Goal: Information Seeking & Learning: Check status

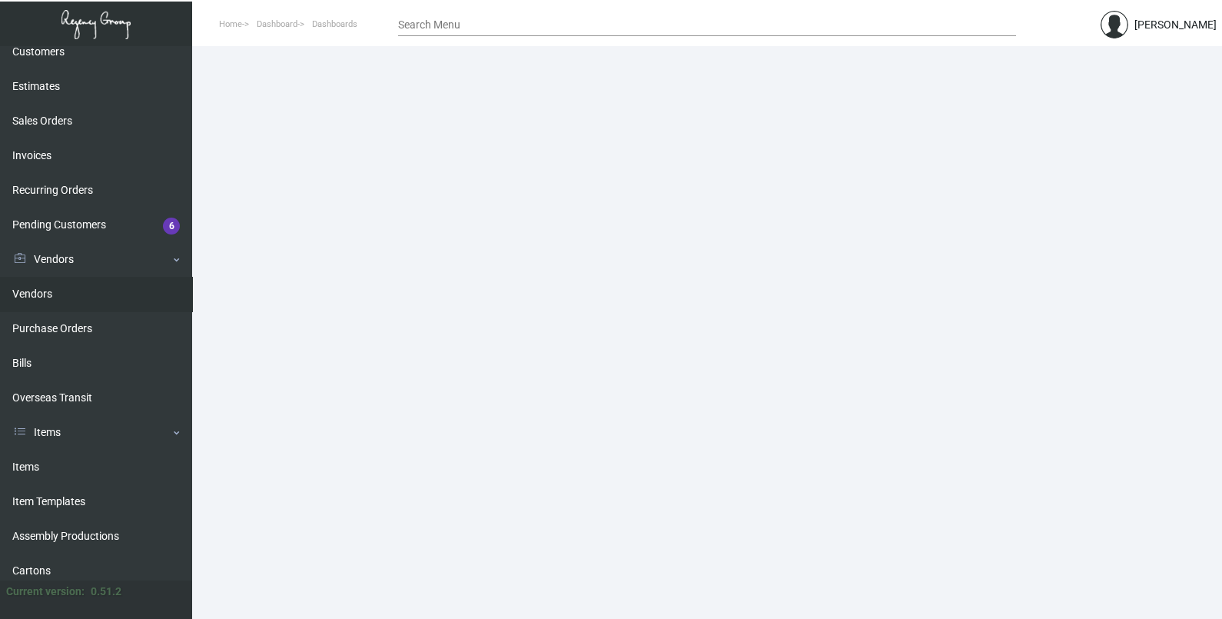
scroll to position [226, 0]
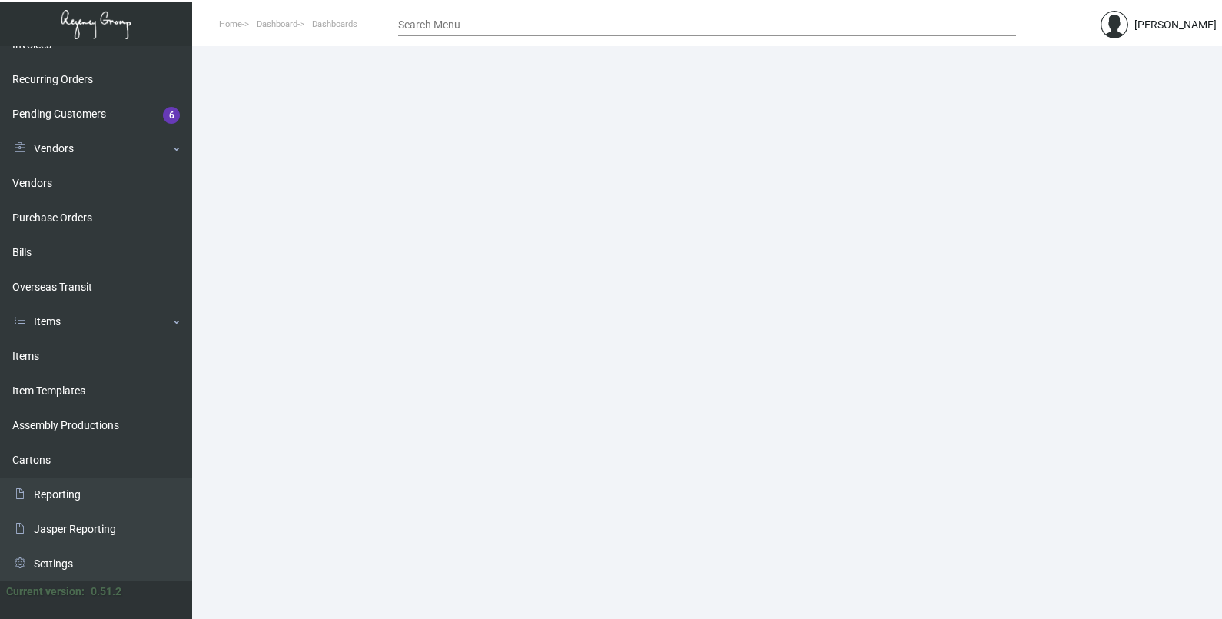
drag, startPoint x: 83, startPoint y: 347, endPoint x: 200, endPoint y: 334, distance: 117.5
click at [83, 347] on link "Items" at bounding box center [96, 356] width 192 height 35
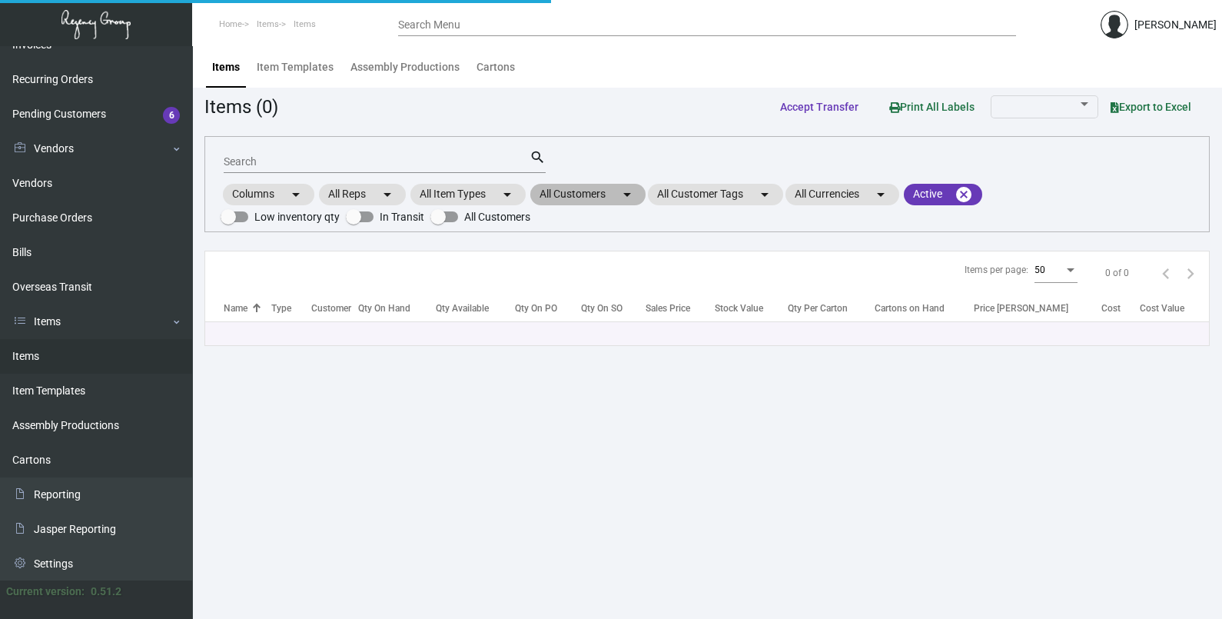
click at [571, 191] on mat-chip "All Customers arrow_drop_down" at bounding box center [587, 195] width 115 height 22
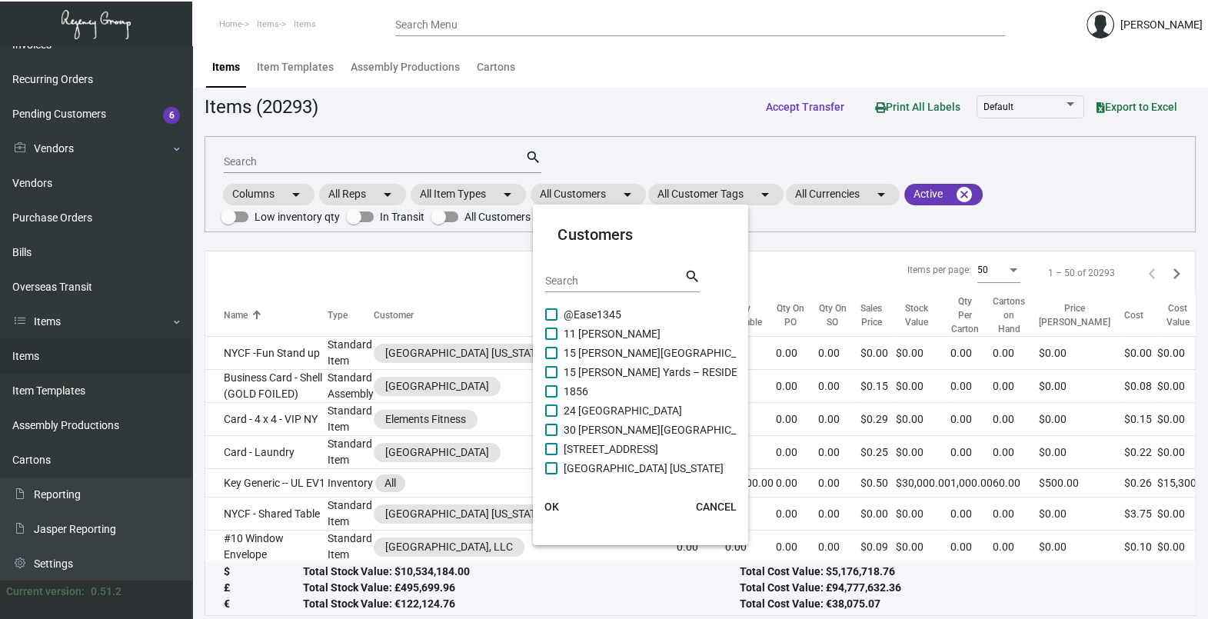
click at [574, 274] on div "Search" at bounding box center [614, 280] width 138 height 24
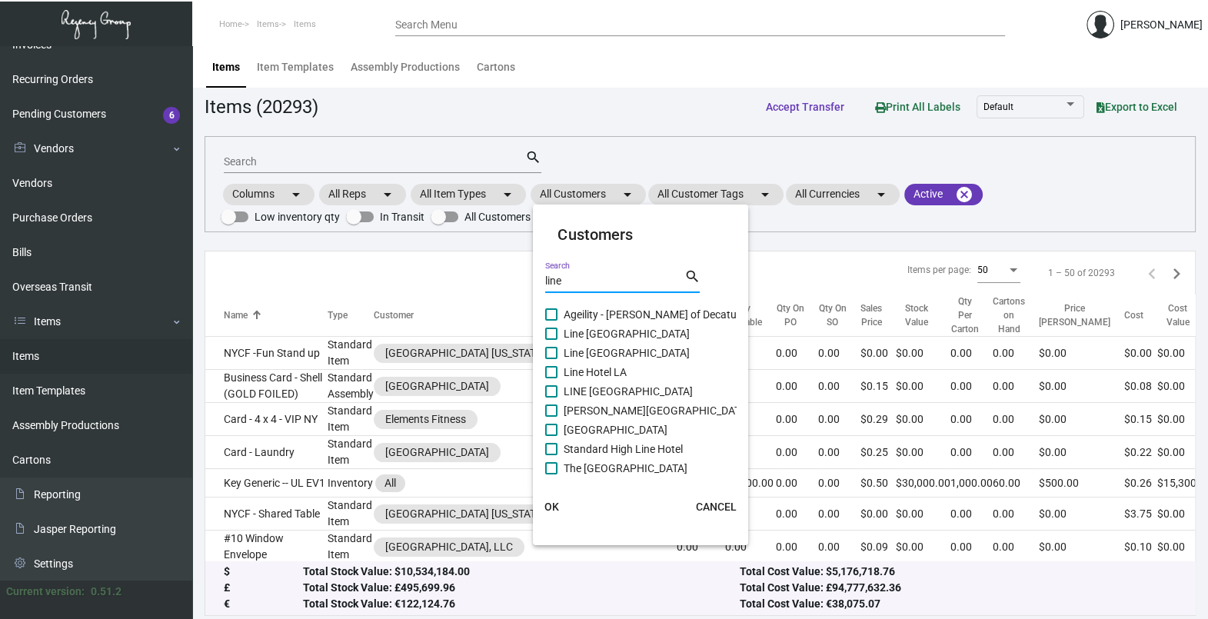
type input "line"
click at [603, 353] on span "Line [GEOGRAPHIC_DATA]" at bounding box center [626, 353] width 126 height 18
click at [551, 359] on input "Line [GEOGRAPHIC_DATA]" at bounding box center [550, 359] width 1 height 1
checkbox input "true"
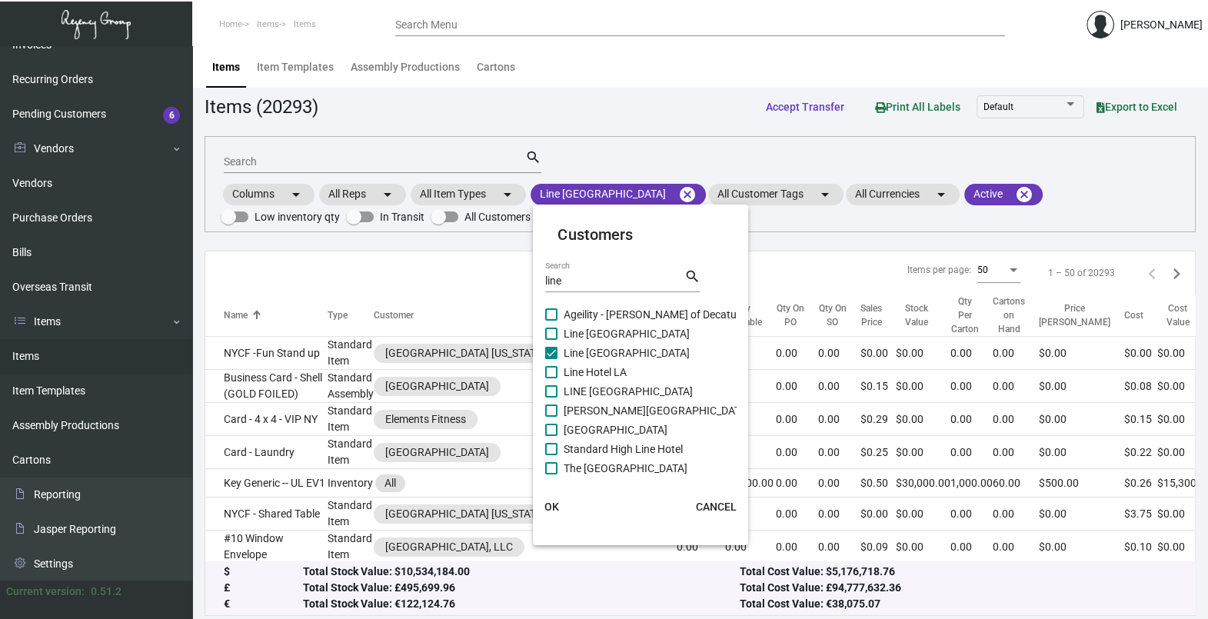
click at [562, 510] on button "OK" at bounding box center [551, 507] width 49 height 28
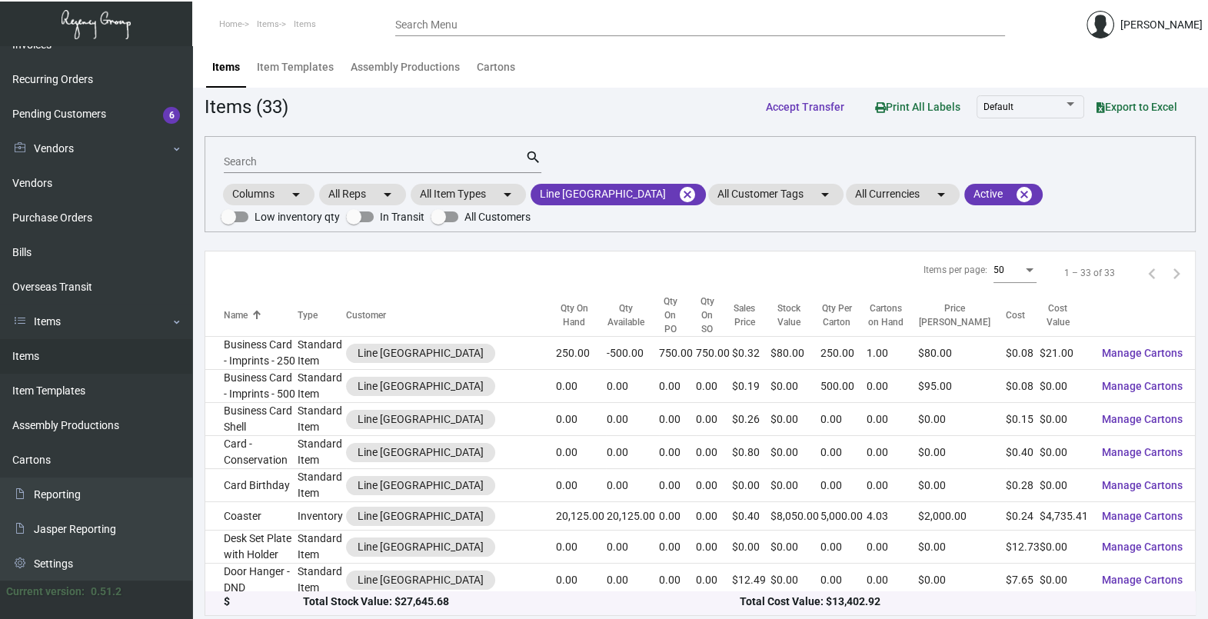
click at [344, 165] on input "Search" at bounding box center [374, 162] width 301 height 12
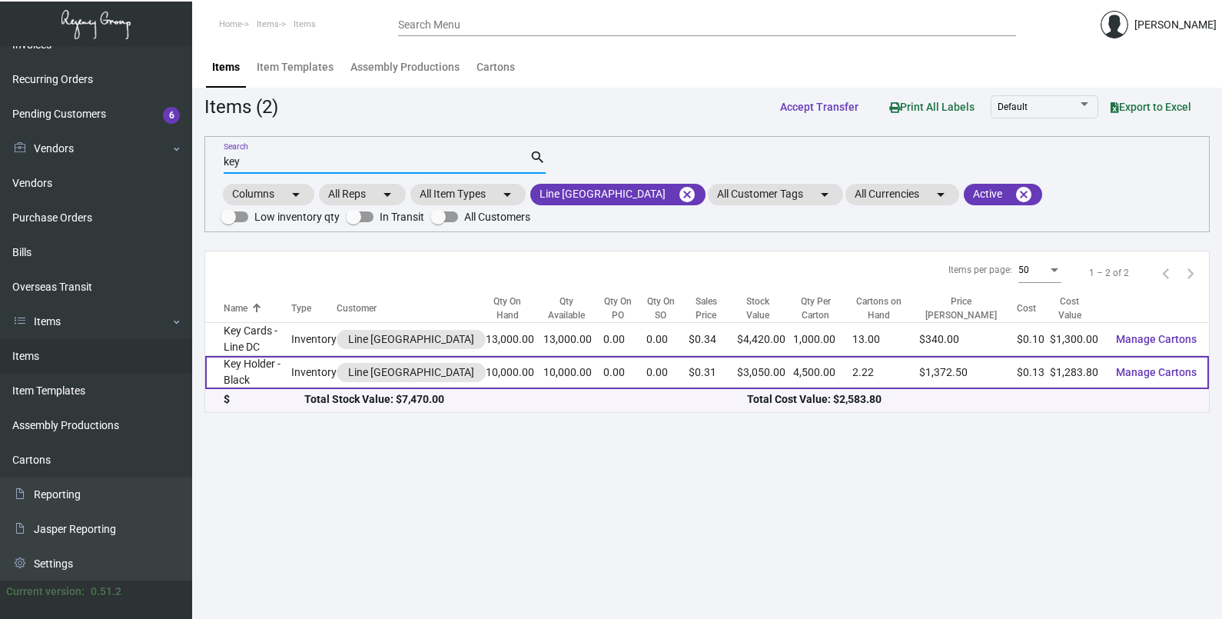
type input "key"
click at [308, 380] on td "Inventory" at bounding box center [313, 372] width 45 height 33
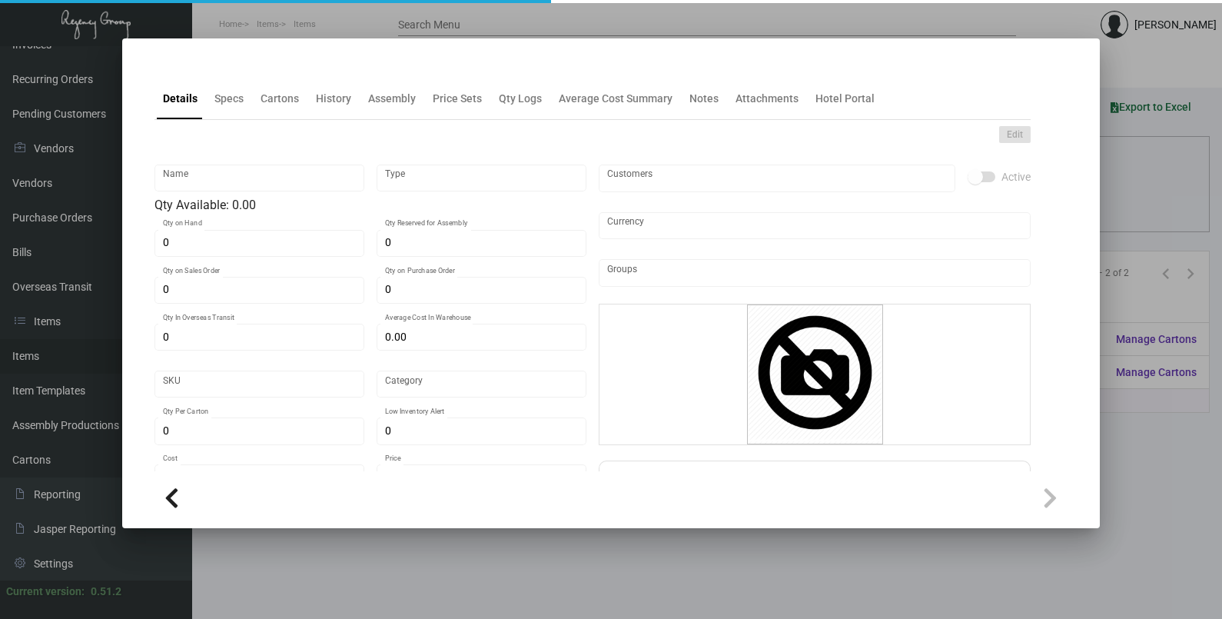
type input "Key Holder - Black"
type input "Inventory"
type input "10,000"
type input "$ 0.17873"
type input "LIDC-Key Holder-46"
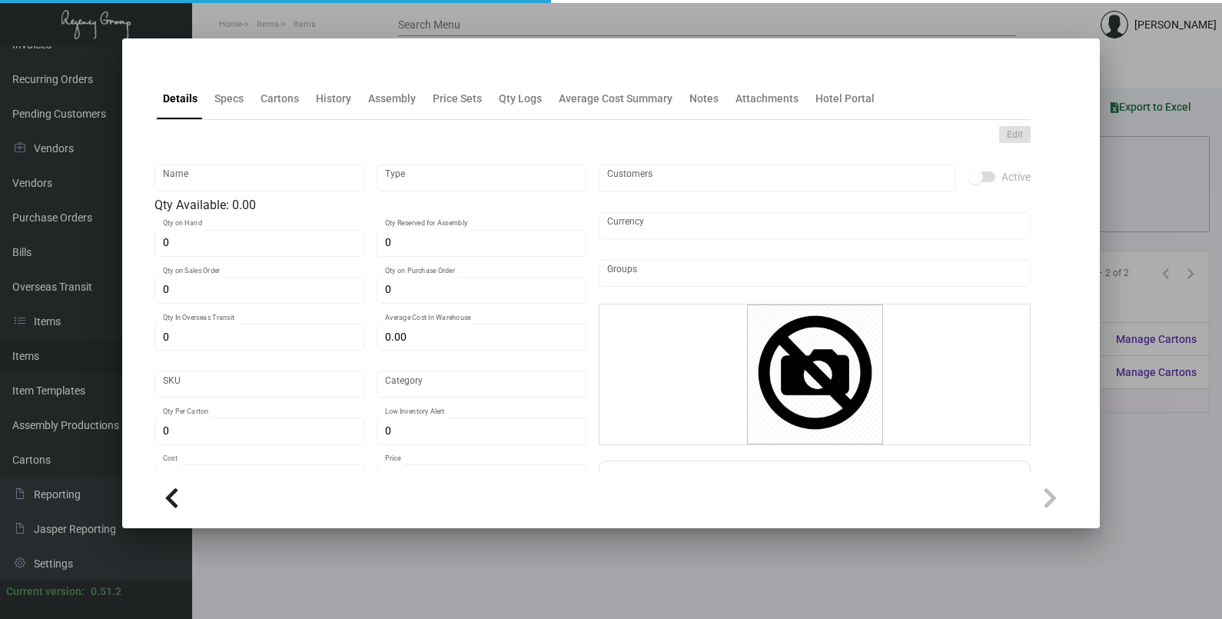
type input "Standard"
type input "4,500"
type input "$ 0.12838"
type input "$ 0.305"
checkbox input "true"
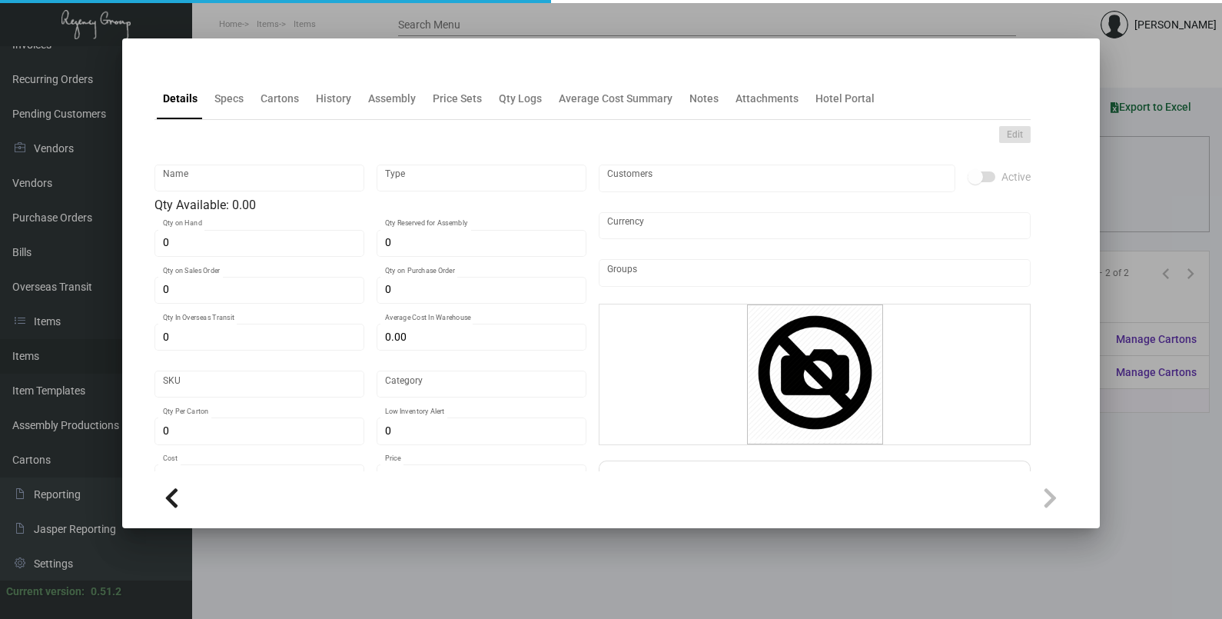
checkbox input "true"
type input "United States Dollar $"
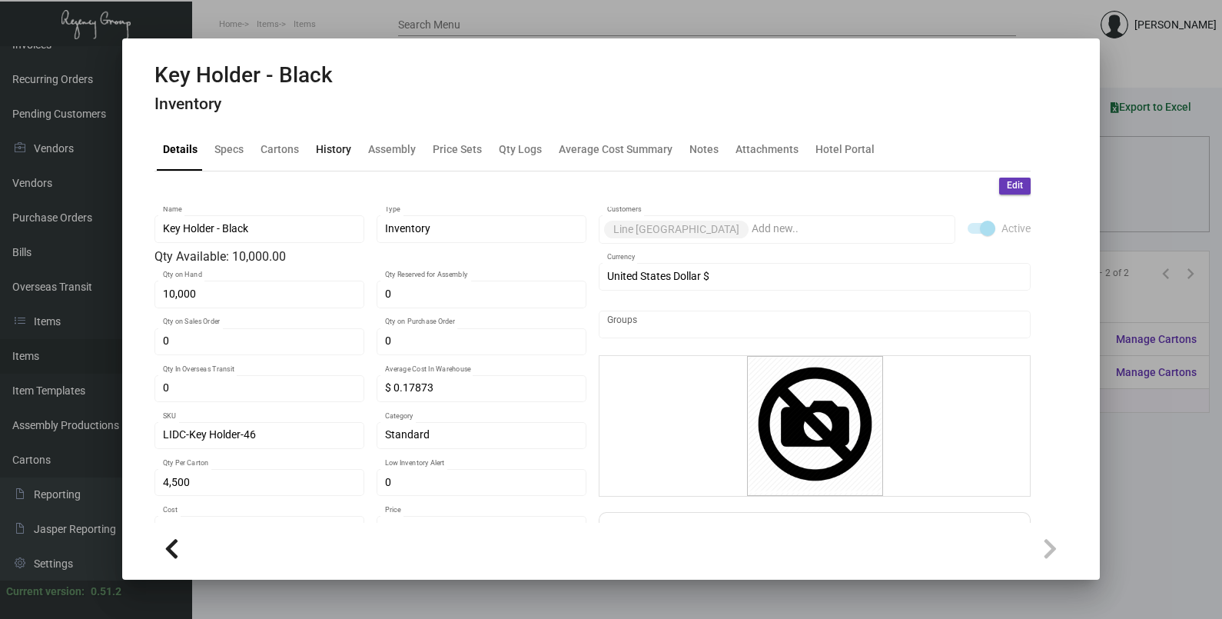
click at [326, 156] on div "History" at bounding box center [333, 149] width 35 height 16
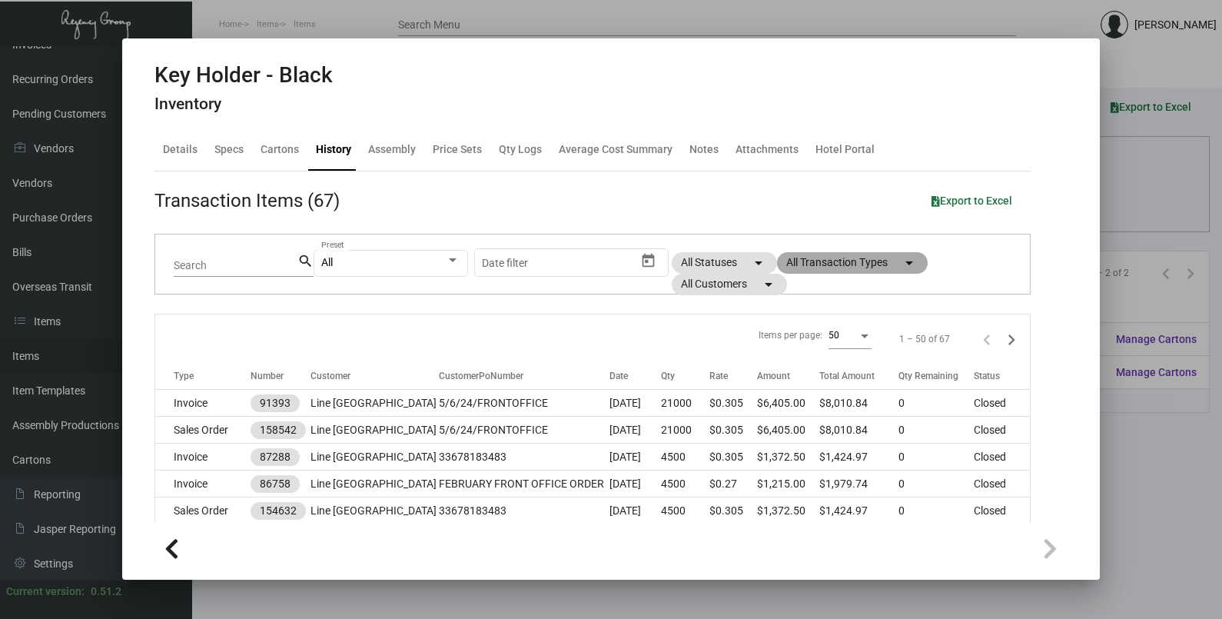
click at [809, 261] on mat-chip "All Transaction Types arrow_drop_down" at bounding box center [852, 263] width 151 height 22
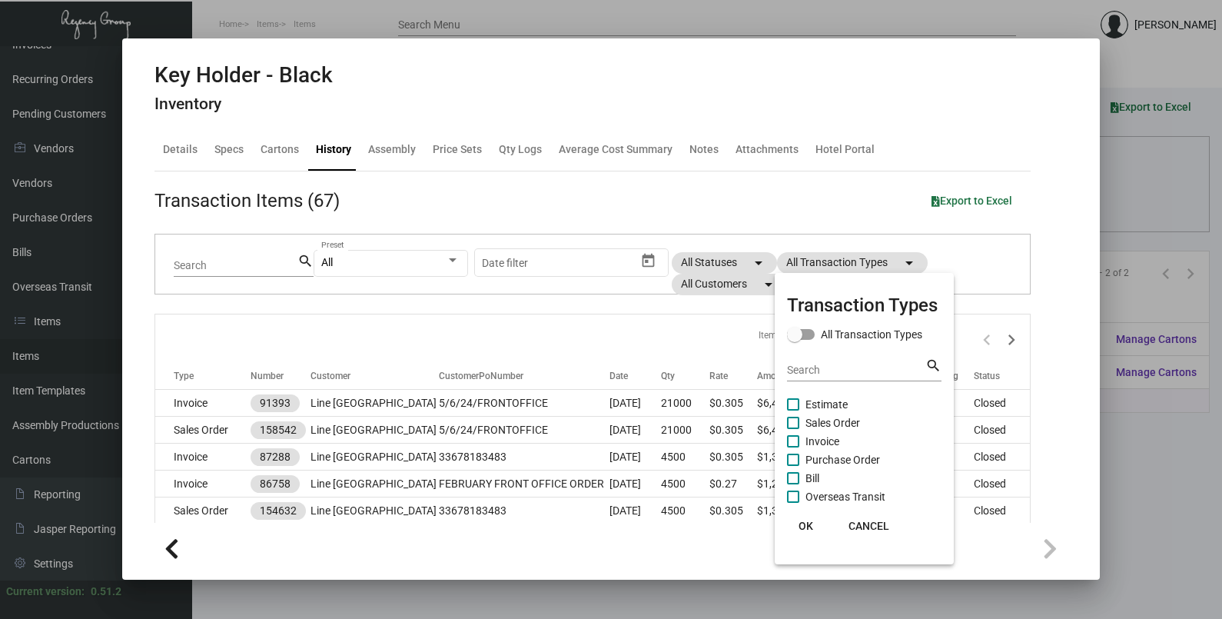
click at [1136, 190] on div at bounding box center [611, 309] width 1222 height 619
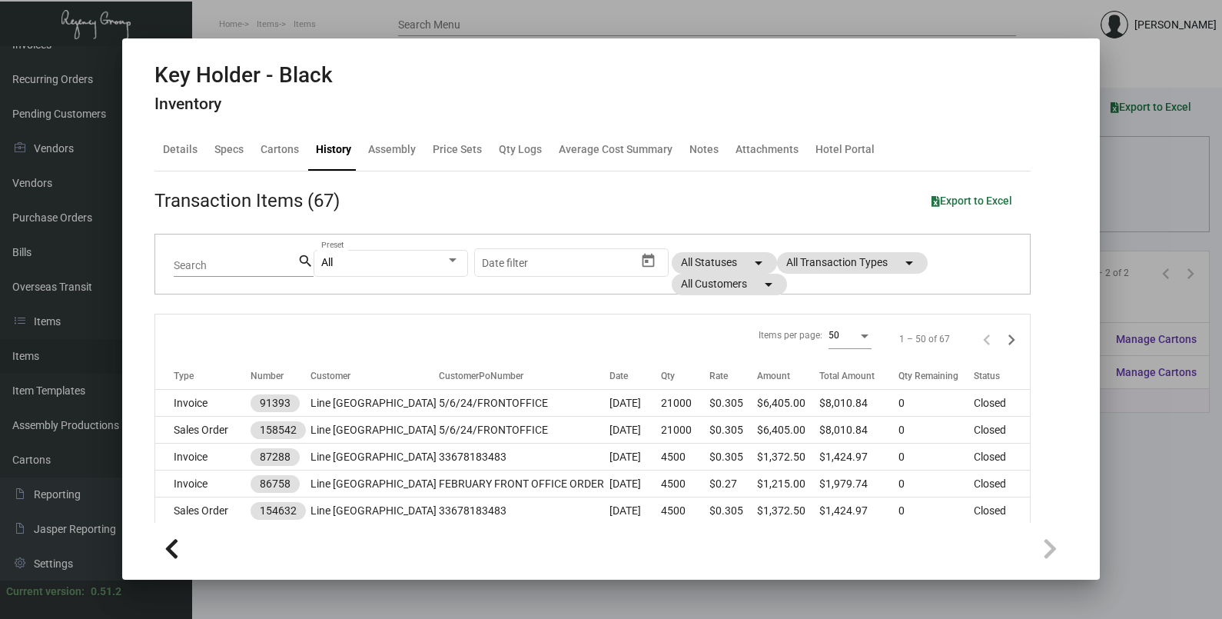
click at [1136, 190] on div at bounding box center [611, 309] width 1222 height 619
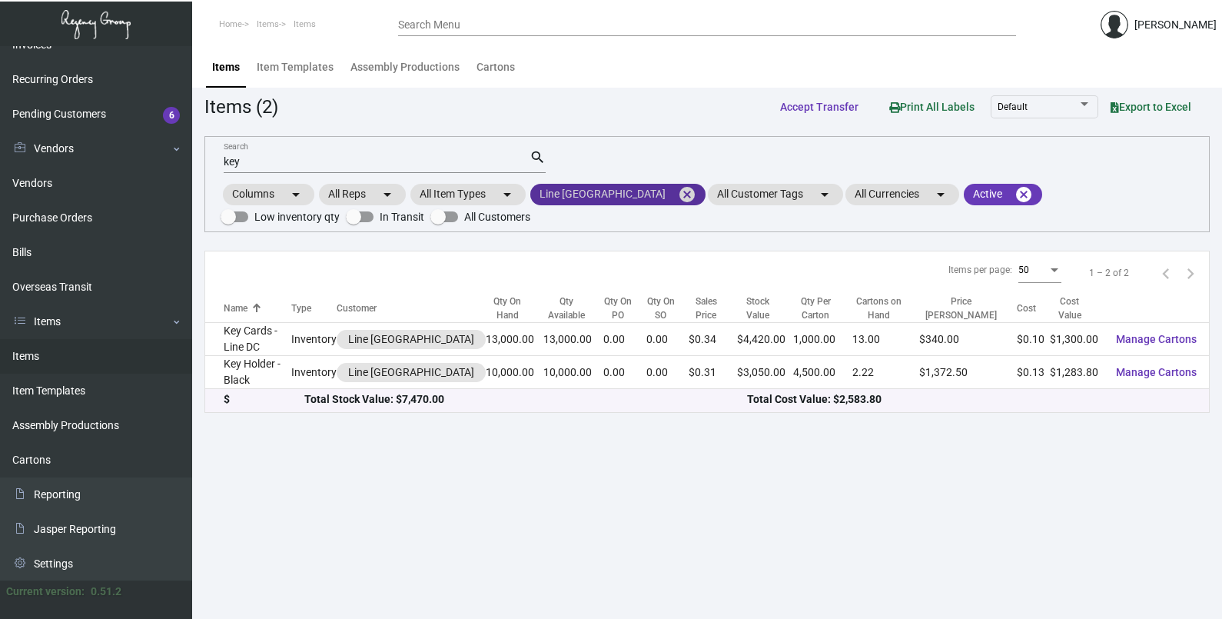
click at [678, 187] on mat-icon "cancel" at bounding box center [687, 194] width 18 height 18
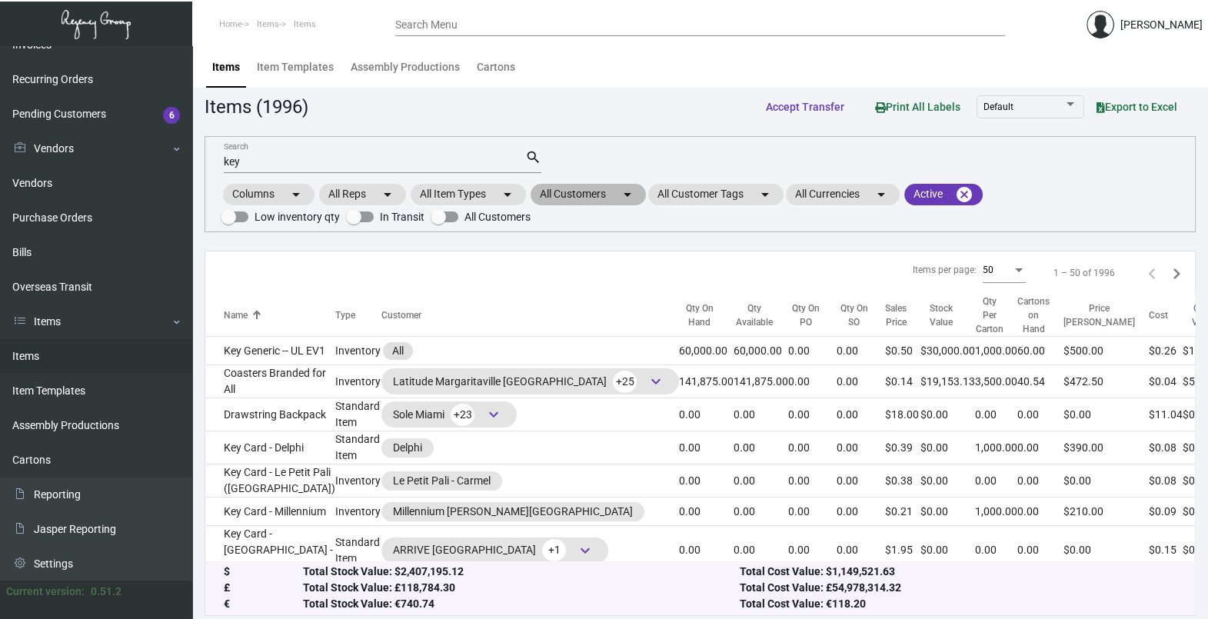
click at [606, 201] on mat-chip "All Customers arrow_drop_down" at bounding box center [587, 195] width 115 height 22
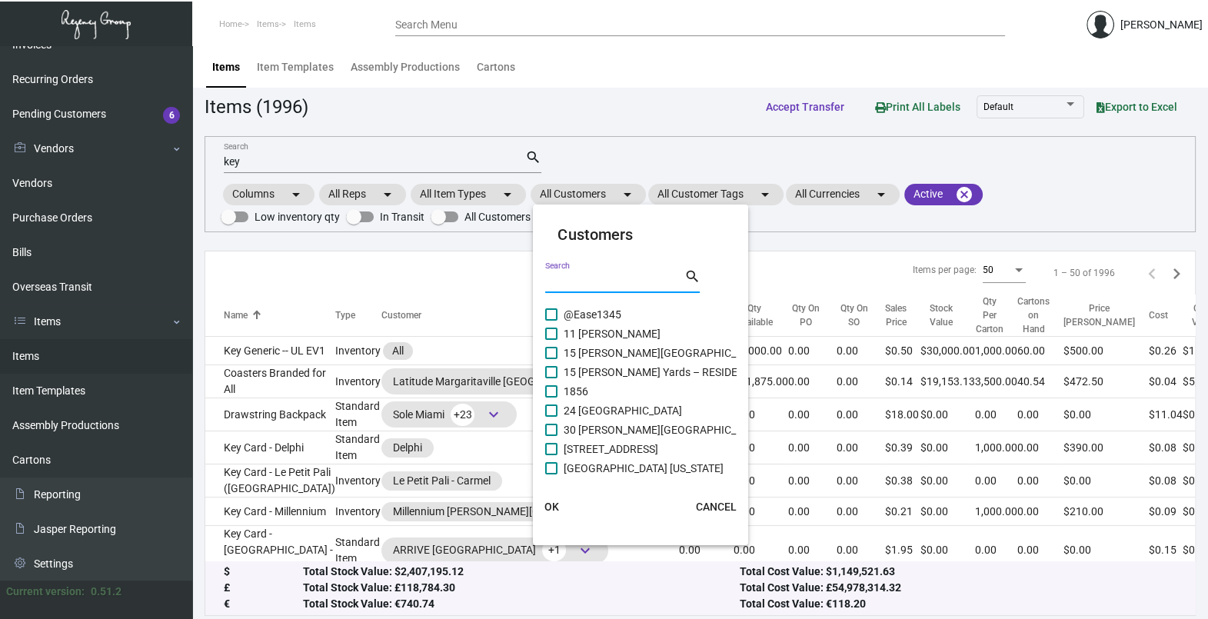
click at [598, 275] on input "Search" at bounding box center [614, 281] width 138 height 12
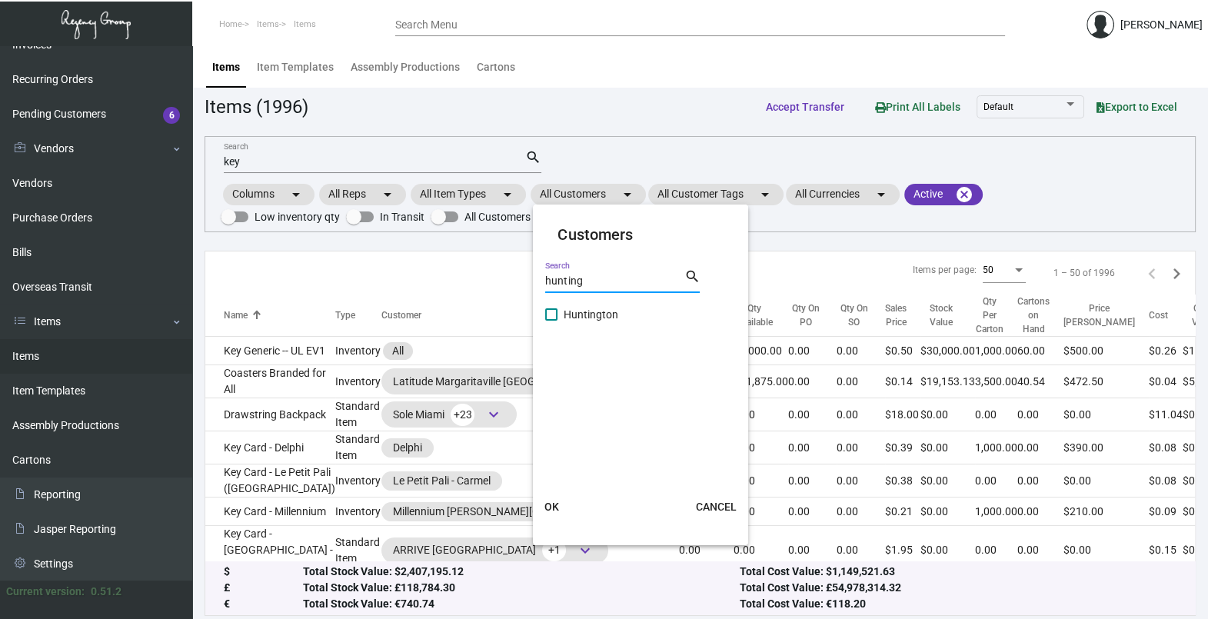
type input "hunting"
click at [586, 319] on span "Huntington" at bounding box center [590, 314] width 55 height 18
click at [551, 321] on input "Huntington" at bounding box center [550, 321] width 1 height 1
checkbox input "true"
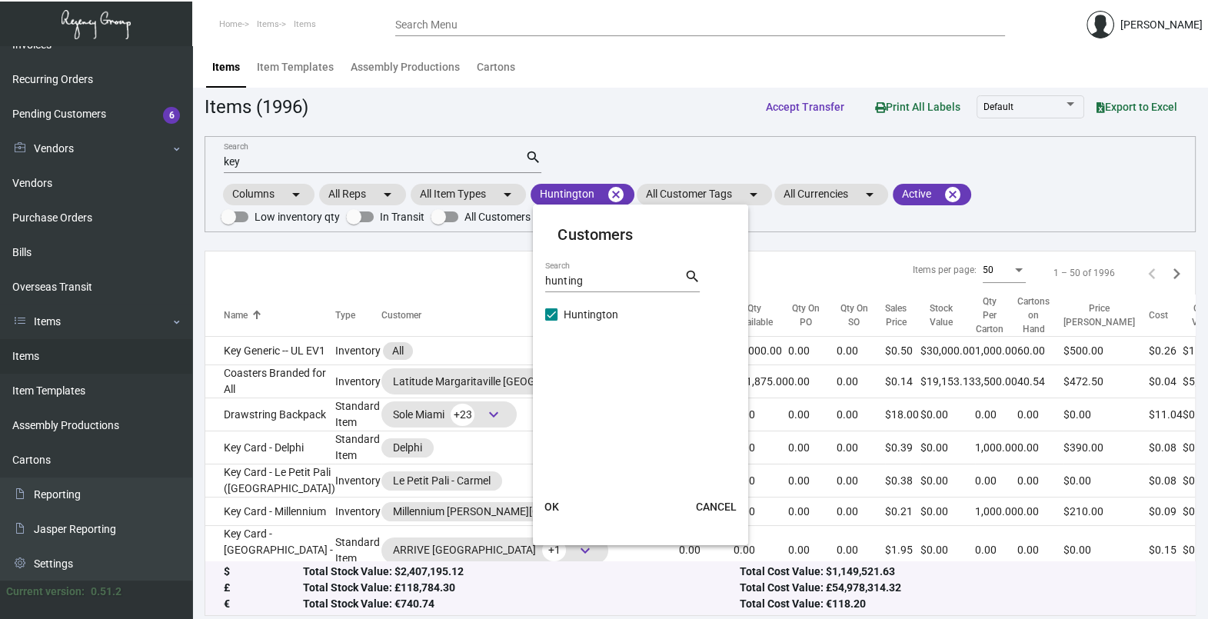
click at [553, 511] on span "OK" at bounding box center [551, 506] width 15 height 12
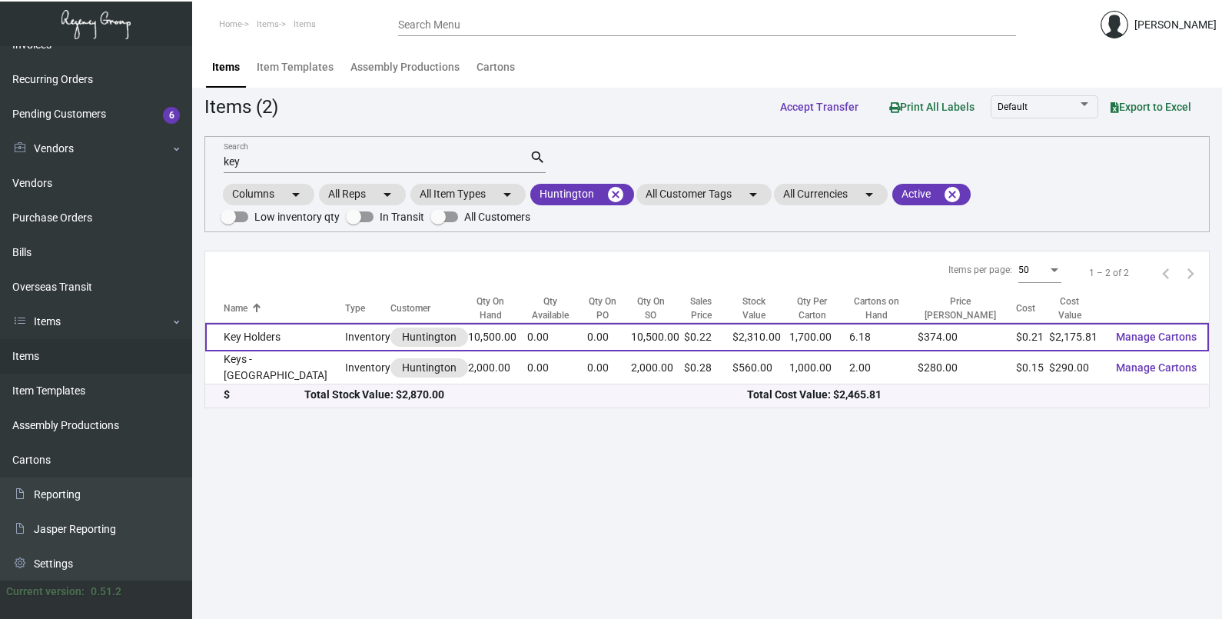
click at [264, 346] on td "Key Holders" at bounding box center [275, 337] width 140 height 28
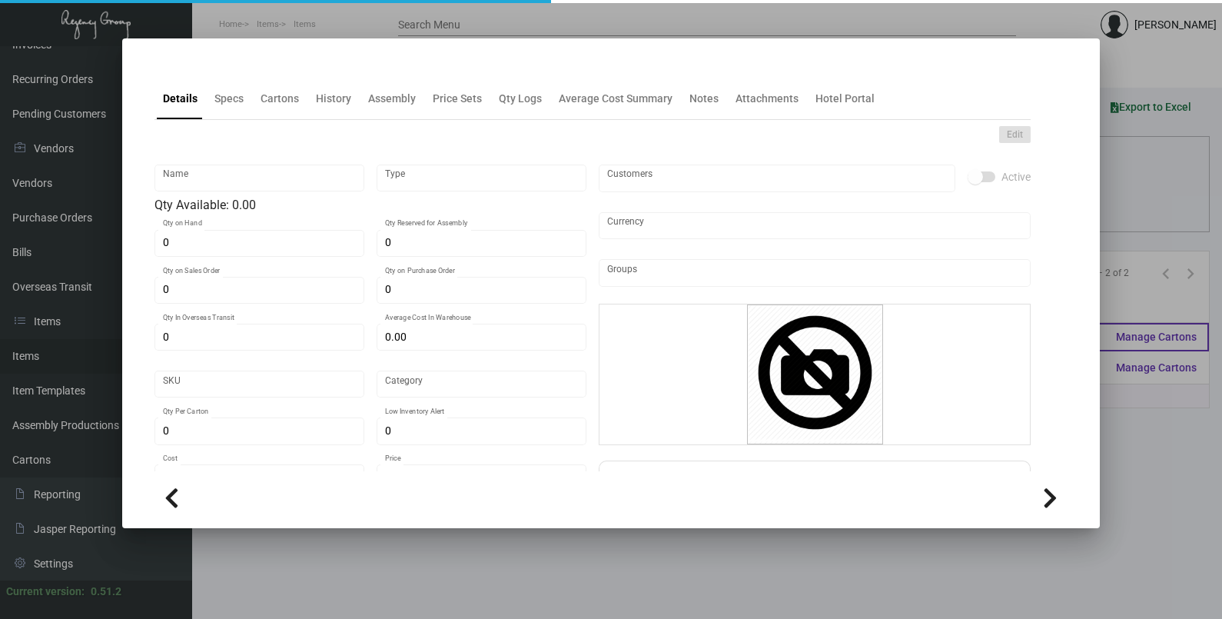
type input "Key Holders"
type input "Inventory"
type input "10,500"
type input "$ 0.00"
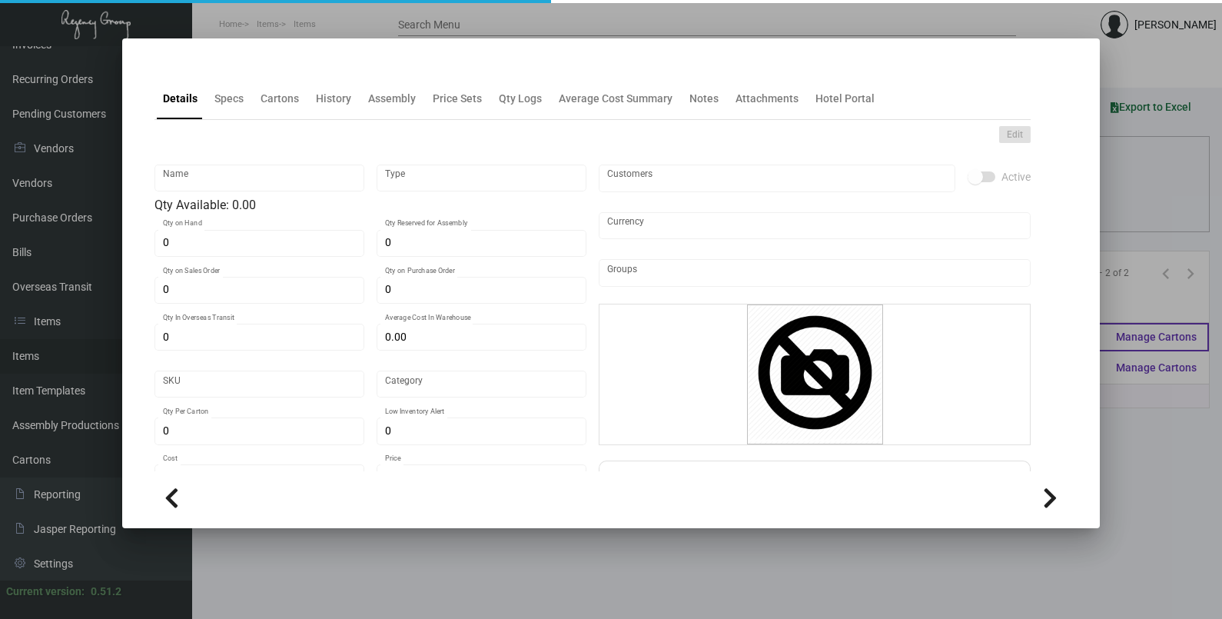
type input "Standard"
type input "1,700"
type input "$ 0.20722"
type input "$ 0.22"
type textarea "110 Classic Crest Cover Avon Brilliant White,Flat Diecut Size : 4 x 6.5, Die Cu…"
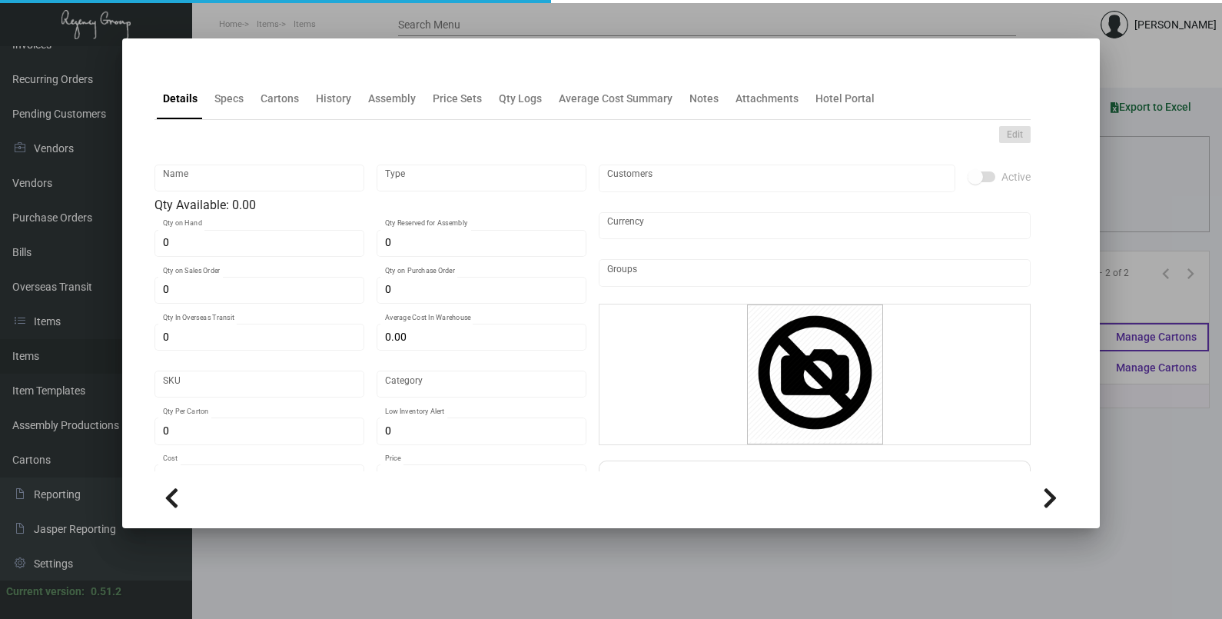
type textarea "110 Classic Crest Cover Avon Brilliant White,Flat Diecut Size : 4 x 6.5, Die Cu…"
checkbox input "true"
type input "United States Dollar $"
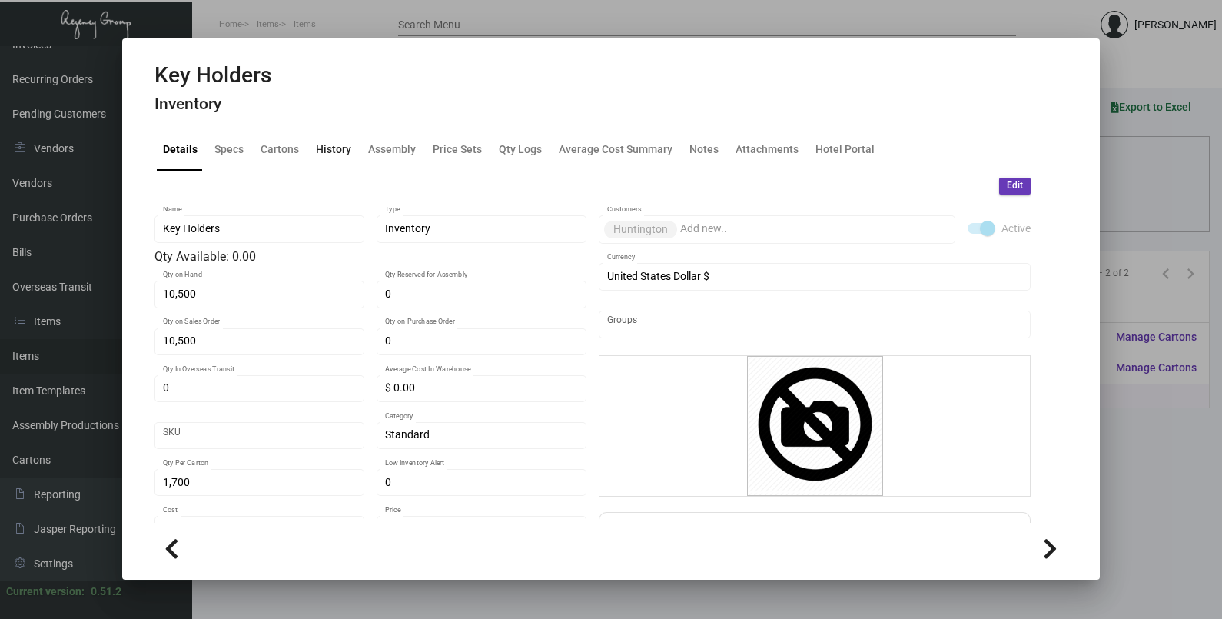
click at [323, 146] on div "History" at bounding box center [333, 149] width 35 height 16
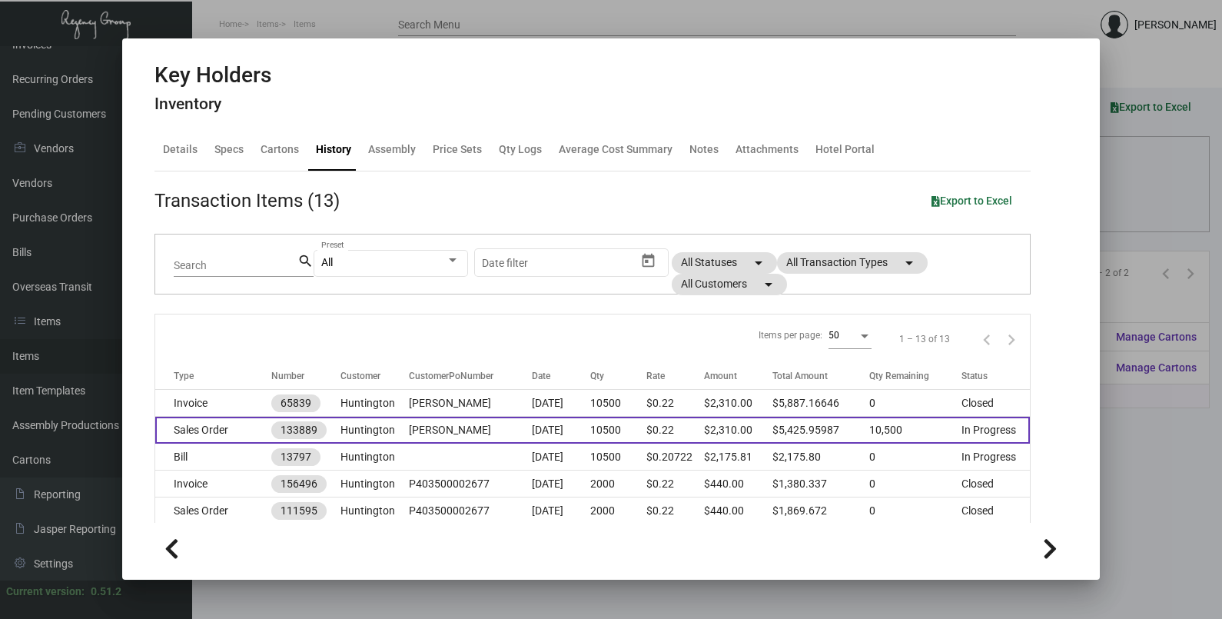
click at [380, 438] on td "Huntington" at bounding box center [375, 430] width 68 height 27
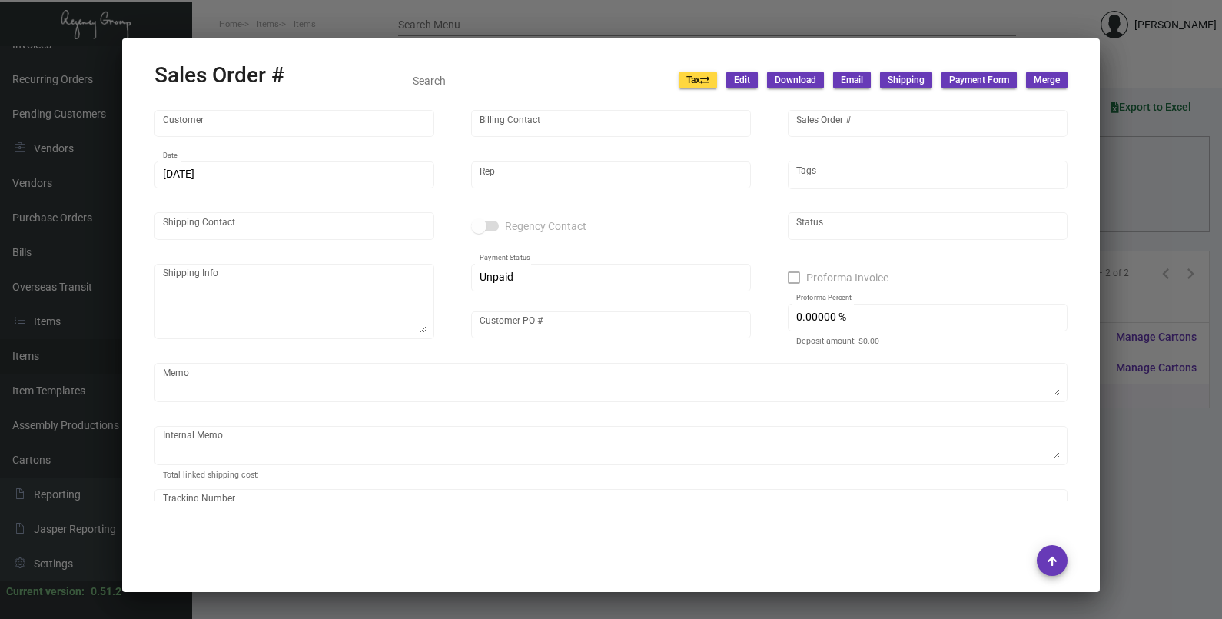
type input "Huntington"
type input "[PERSON_NAME]"
type input "133889"
type input "[DATE]"
type input "[PERSON_NAME]"
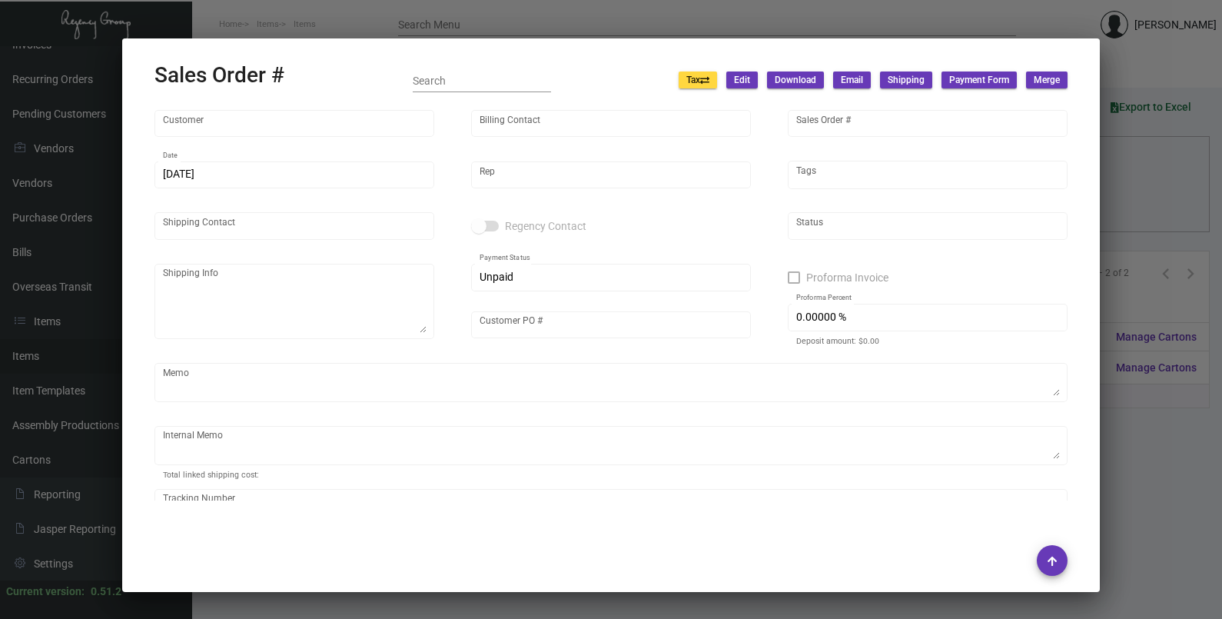
type input "[PERSON_NAME]"
type textarea "[PERSON_NAME] [STREET_ADDRESS][US_STATE]"
type input "[PERSON_NAME]"
type input "United States Dollar $"
type input "$ 0.00"
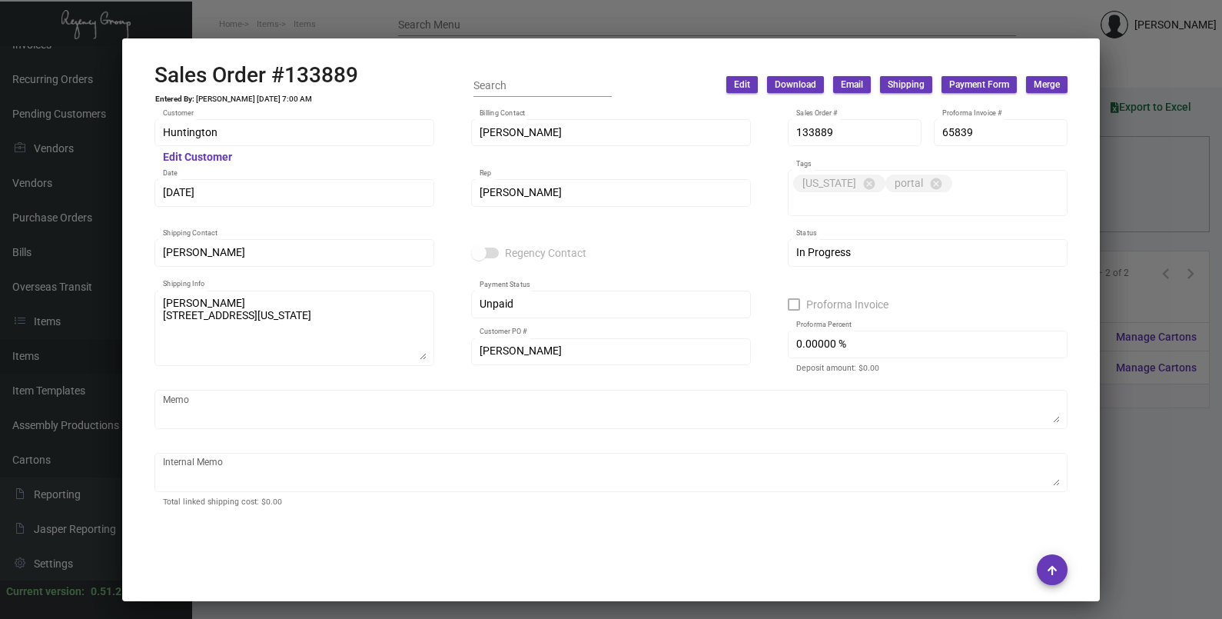
click at [1135, 223] on div at bounding box center [611, 309] width 1222 height 619
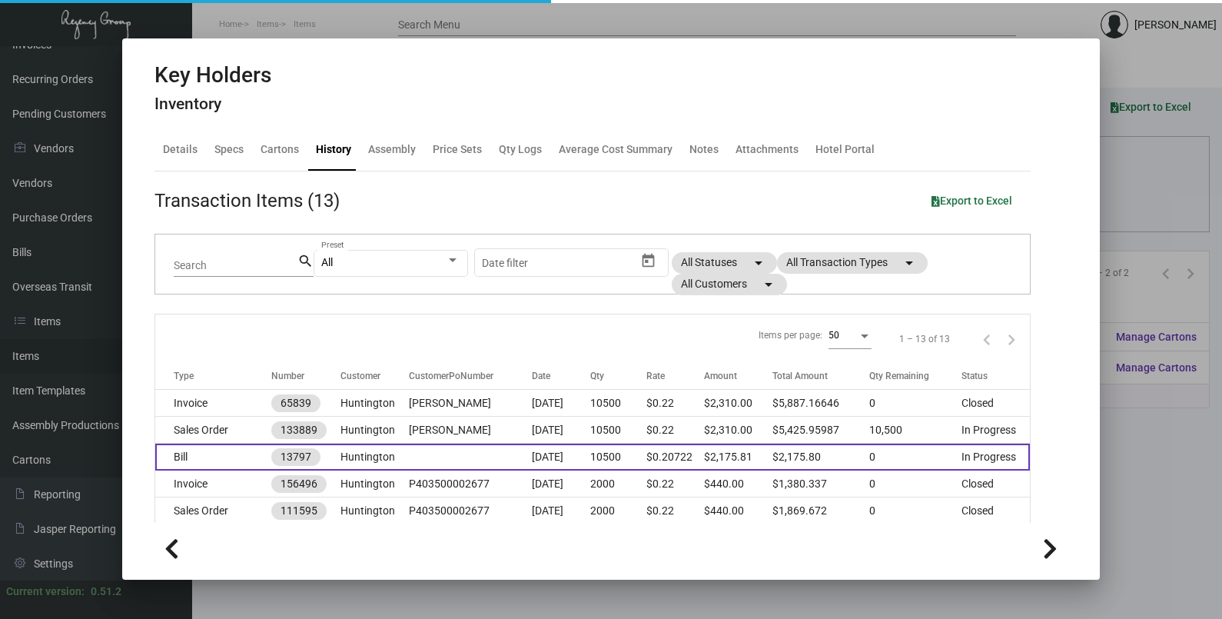
scroll to position [95, 0]
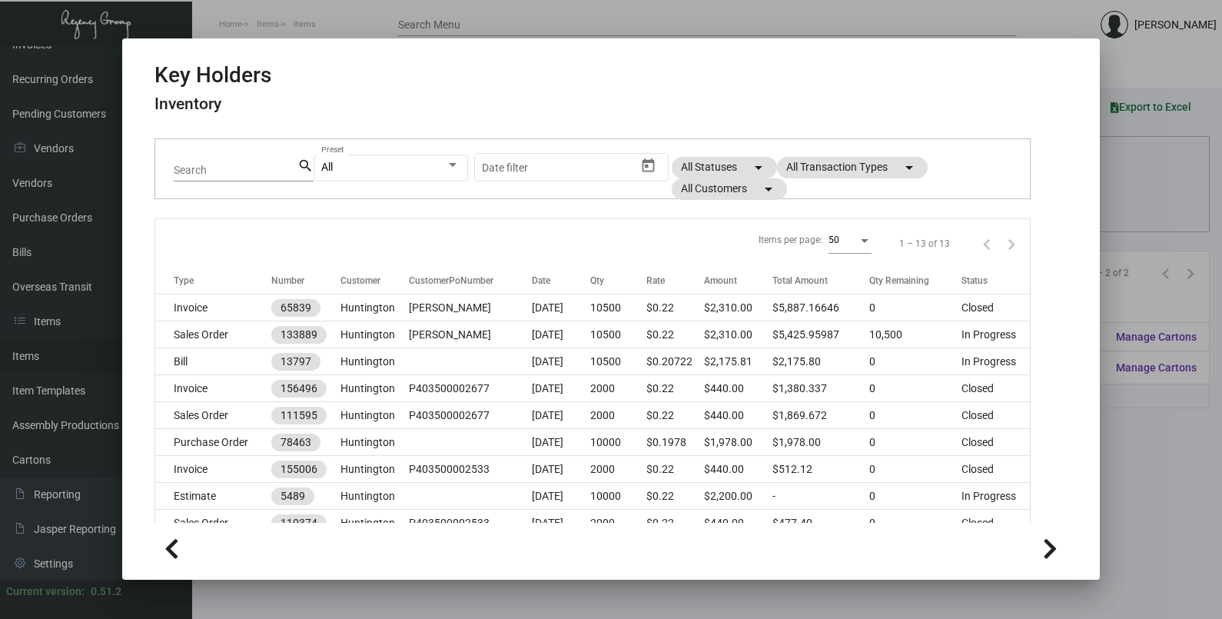
click at [1131, 172] on div at bounding box center [611, 309] width 1222 height 619
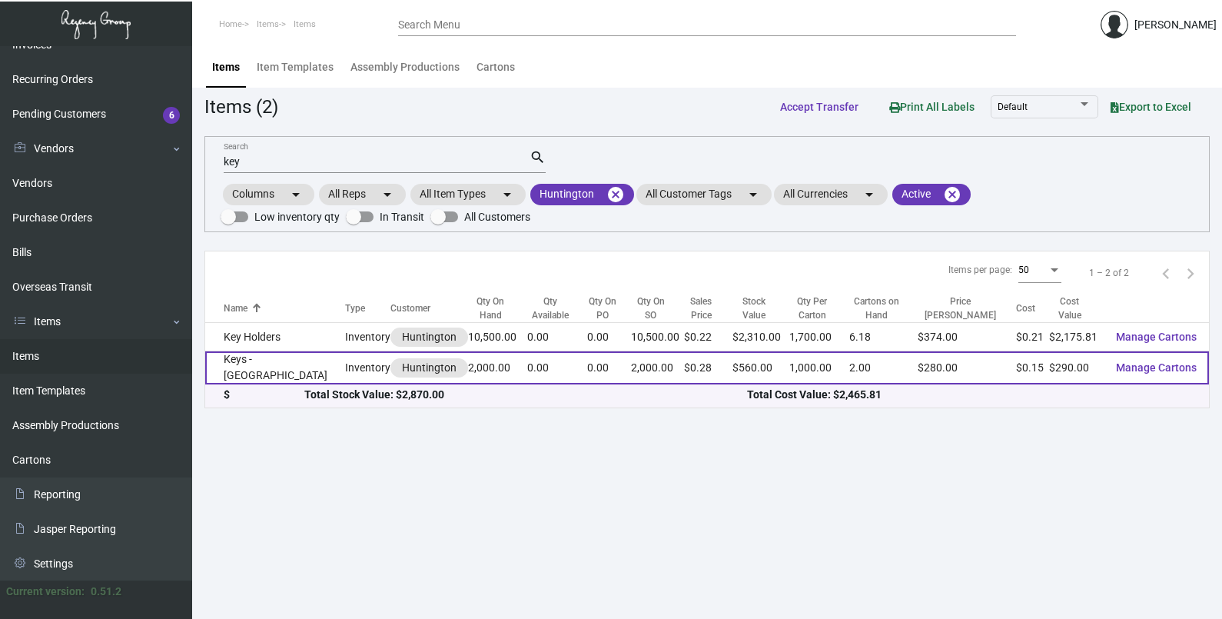
click at [468, 367] on td "2,000.00" at bounding box center [497, 367] width 58 height 33
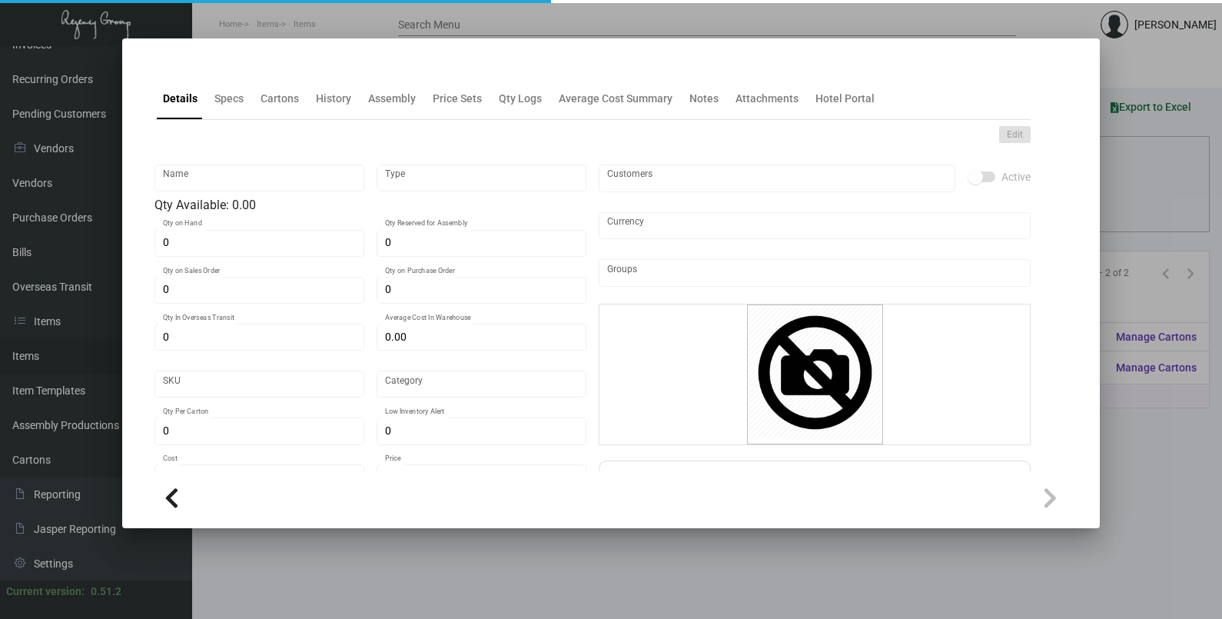
type input "Keys - [GEOGRAPHIC_DATA]"
type input "Inventory"
type input "2,000"
type input "$ 0.00"
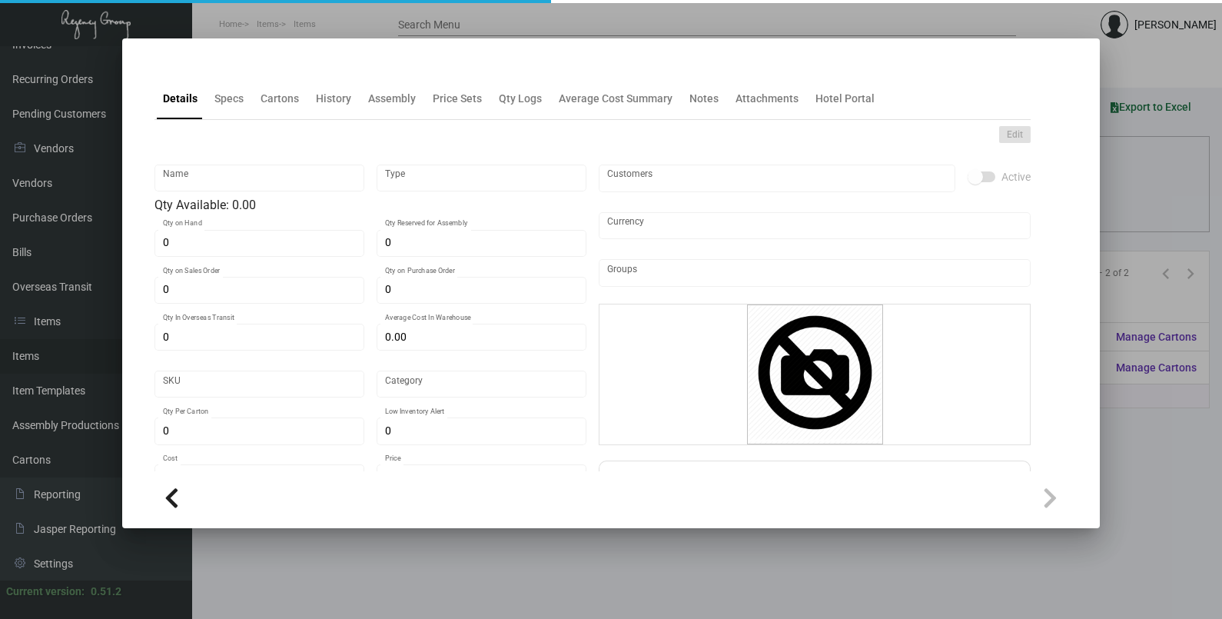
type input "2000"
type input "Overseas"
type input "1,000"
type input "$ 0.145"
type input "$ 0.28"
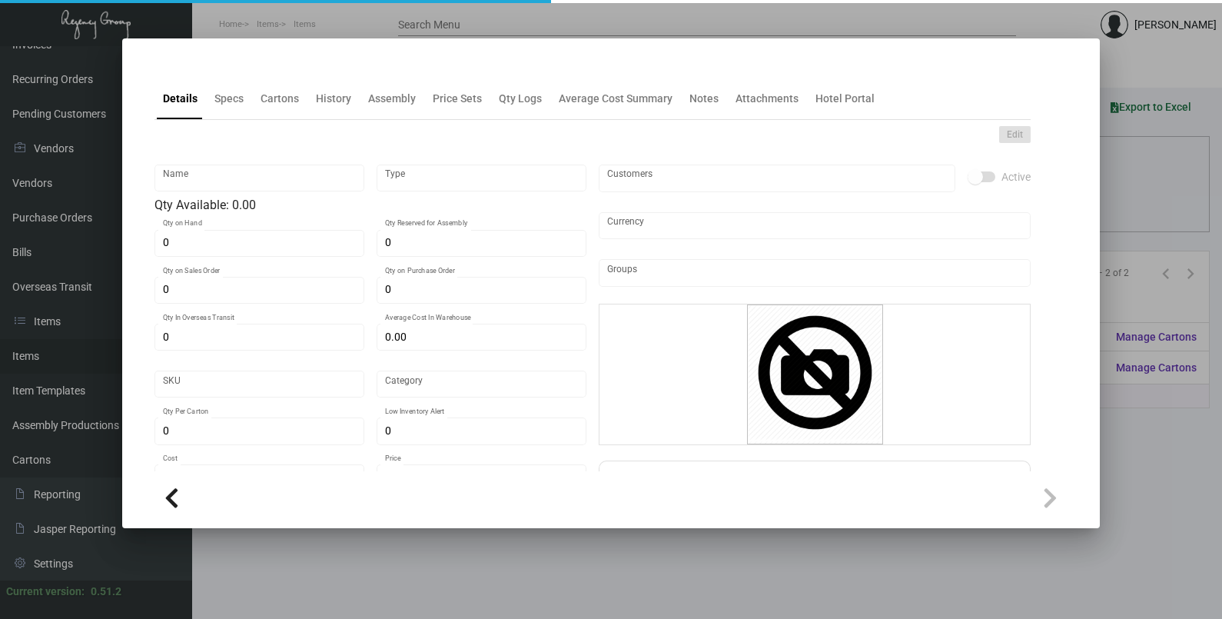
type textarea "size CR80, #30 mill white Matte laminated PVC plastic material, printing 2 side…"
checkbox input "true"
type input "United States Dollar $"
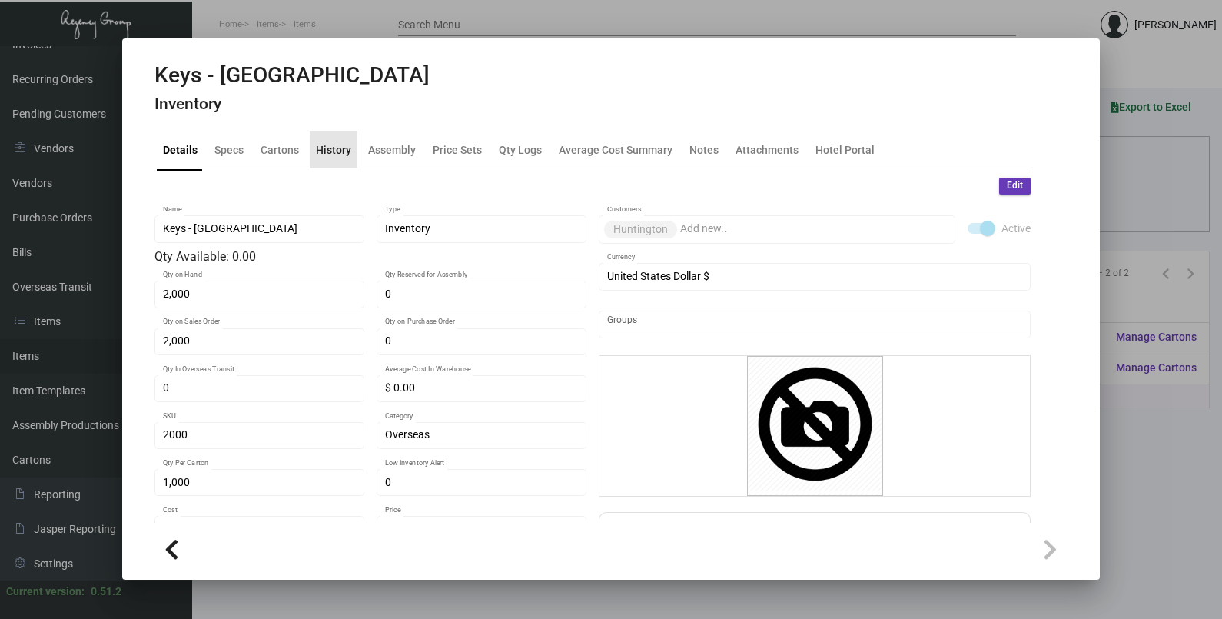
drag, startPoint x: 334, startPoint y: 142, endPoint x: 430, endPoint y: 173, distance: 101.6
click at [334, 141] on div "History" at bounding box center [334, 149] width 48 height 37
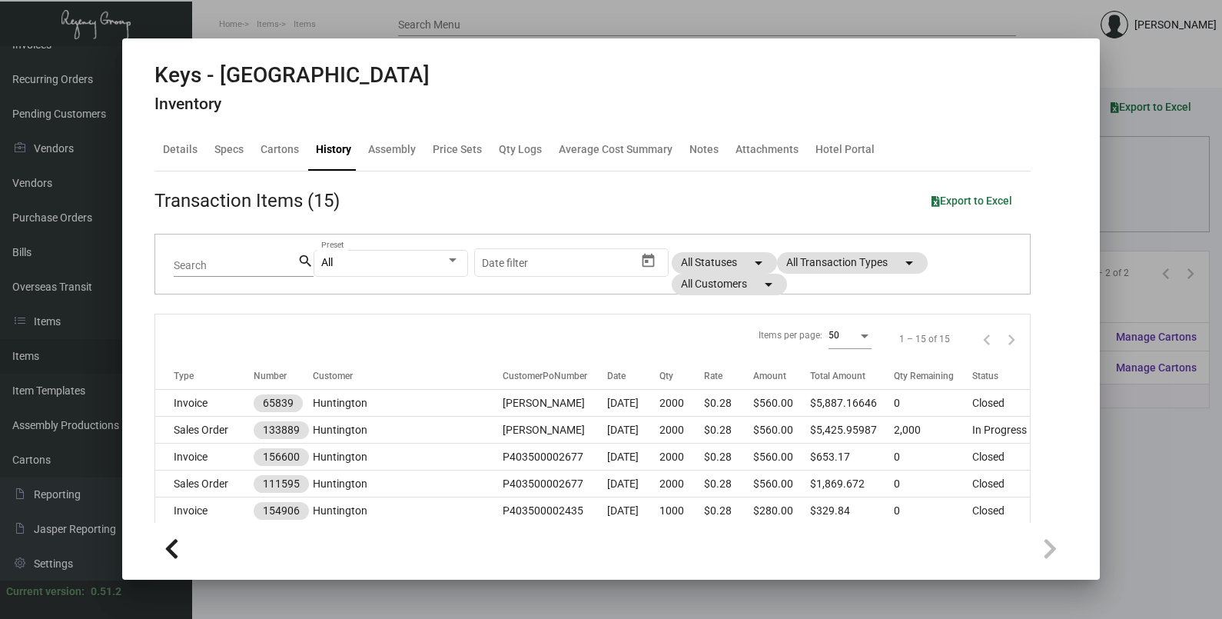
click at [1124, 208] on div at bounding box center [611, 309] width 1222 height 619
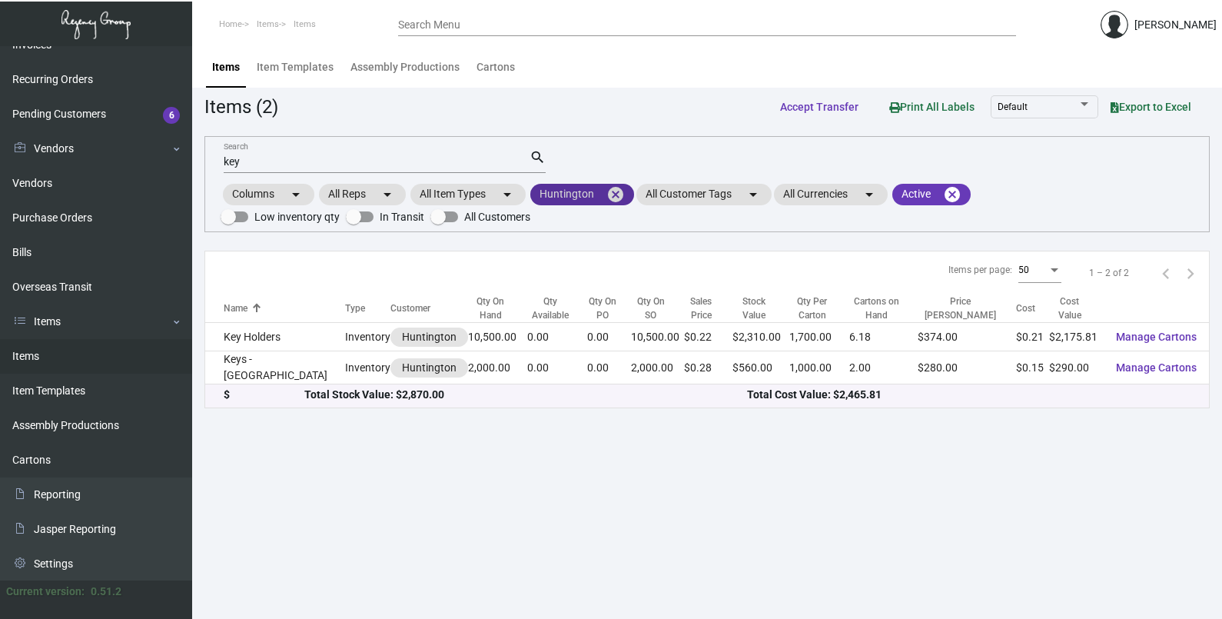
click at [616, 196] on mat-icon "cancel" at bounding box center [615, 194] width 18 height 18
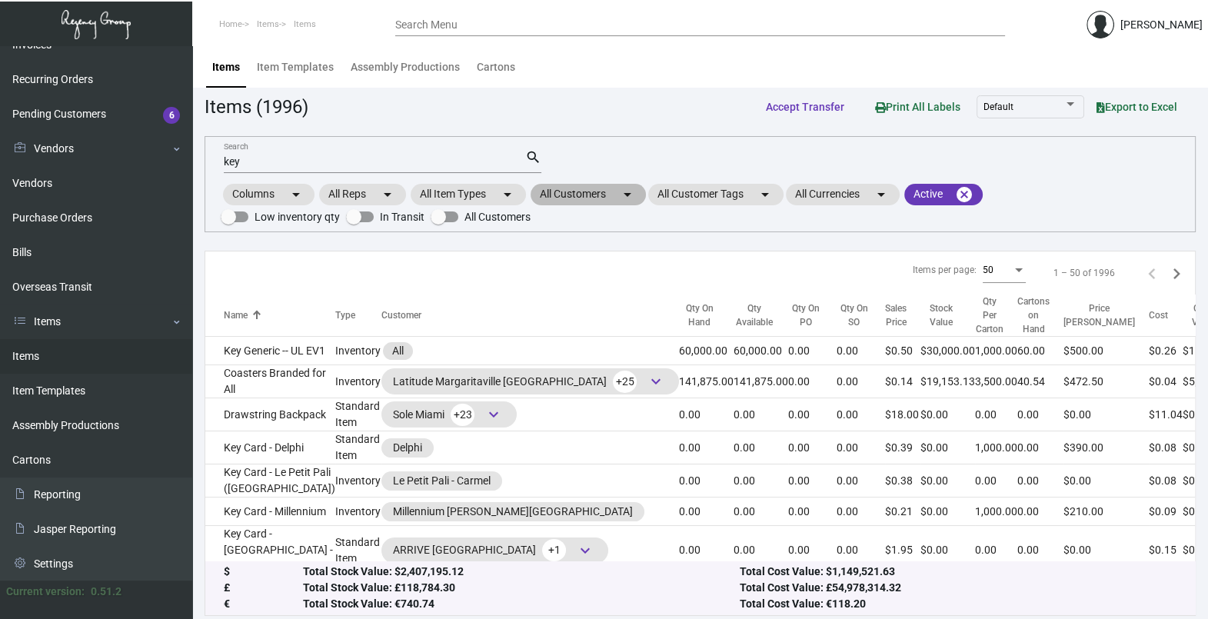
click at [626, 194] on mat-icon "arrow_drop_down" at bounding box center [627, 194] width 18 height 18
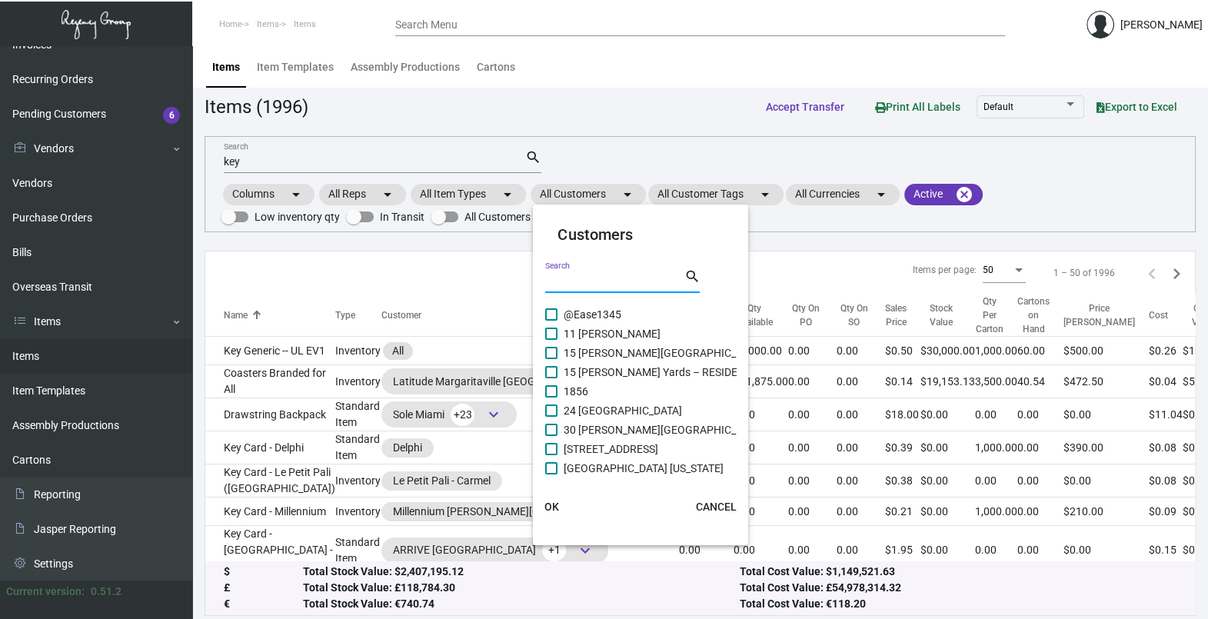
click at [592, 279] on input "Search" at bounding box center [614, 281] width 138 height 12
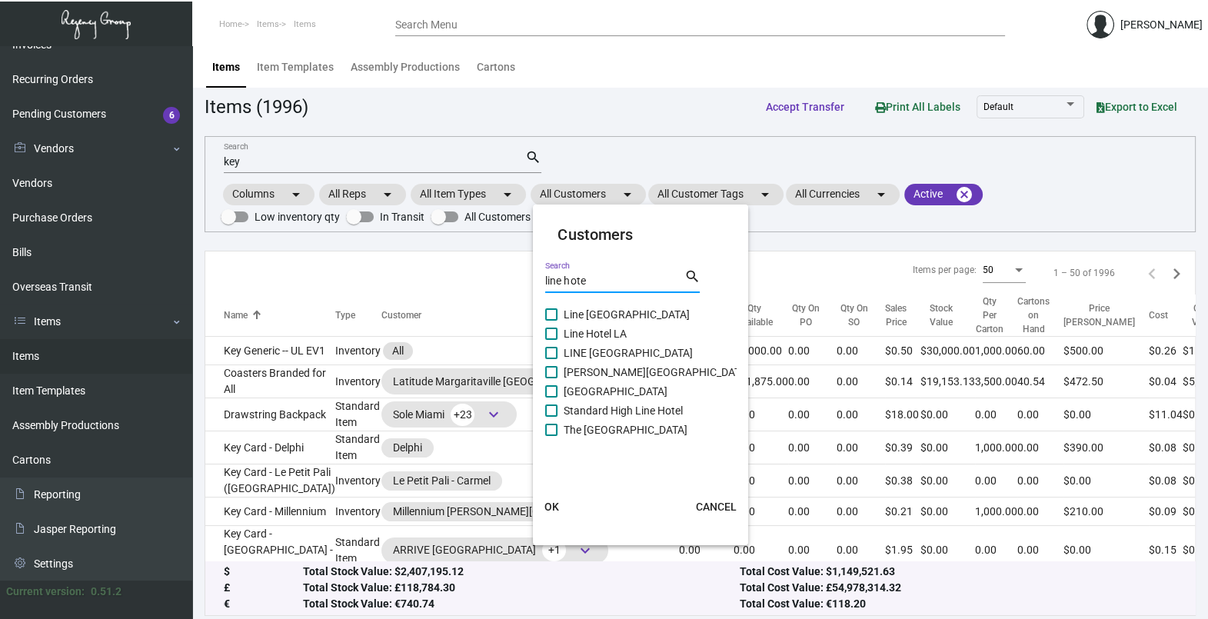
type input "line hote"
click at [614, 308] on span "Line [GEOGRAPHIC_DATA]" at bounding box center [626, 314] width 126 height 18
click at [551, 321] on input "Line [GEOGRAPHIC_DATA]" at bounding box center [550, 321] width 1 height 1
checkbox input "true"
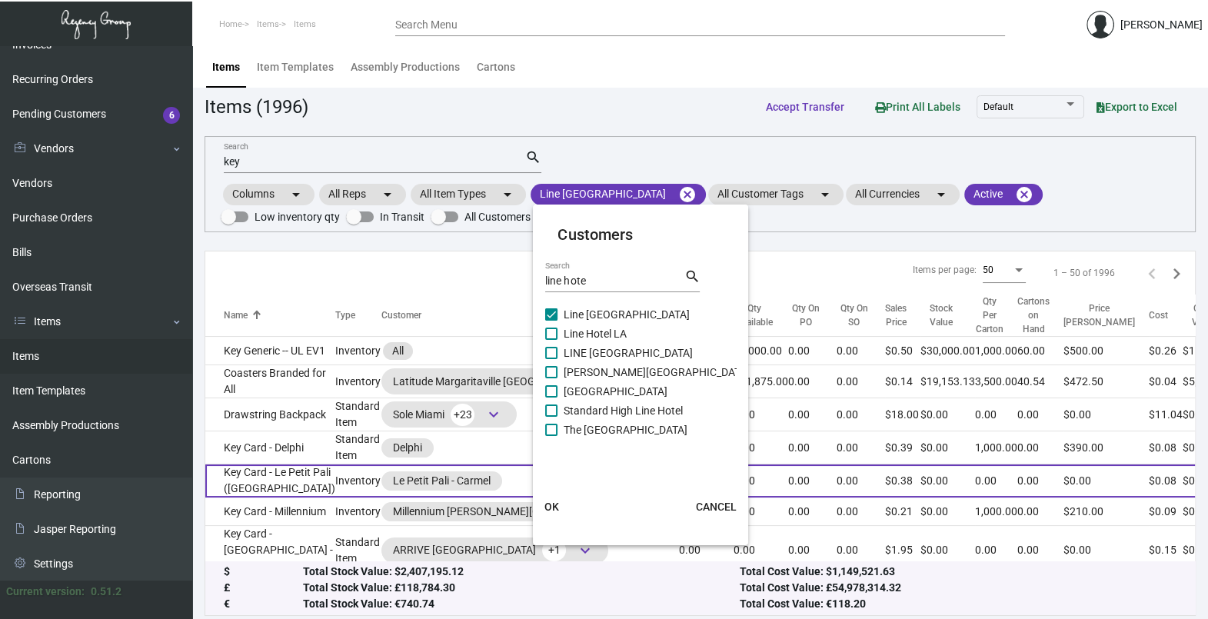
drag, startPoint x: 548, startPoint y: 503, endPoint x: 556, endPoint y: 497, distance: 10.9
click at [548, 503] on span "OK" at bounding box center [551, 506] width 15 height 12
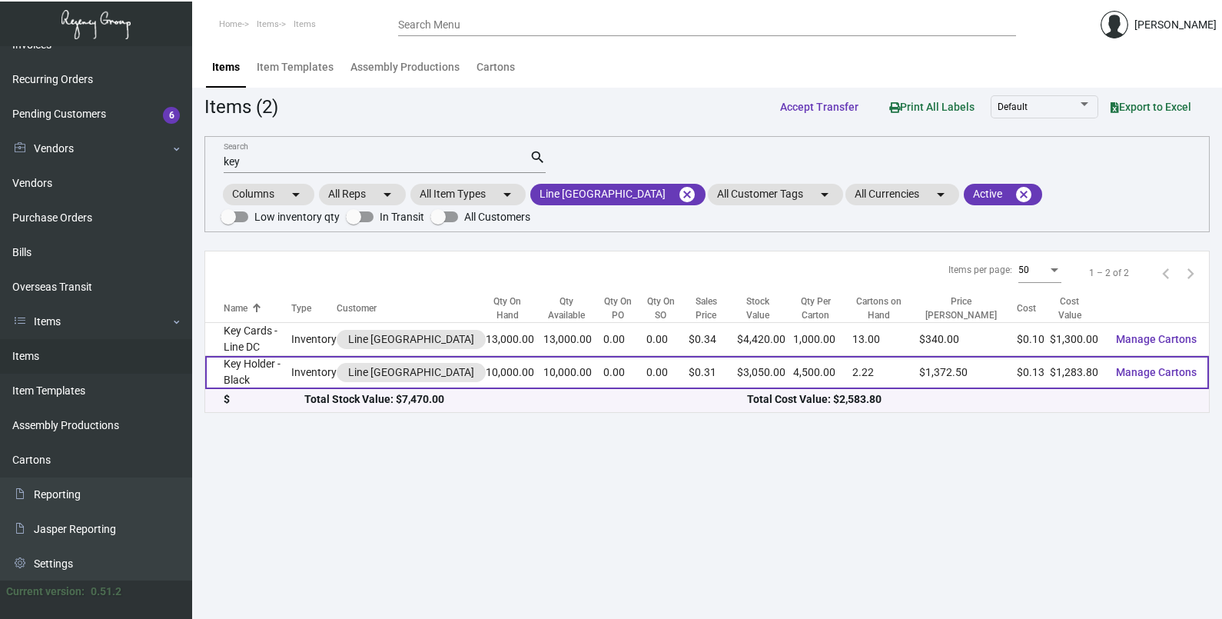
click at [273, 374] on td "Key Holder - Black" at bounding box center [248, 372] width 86 height 33
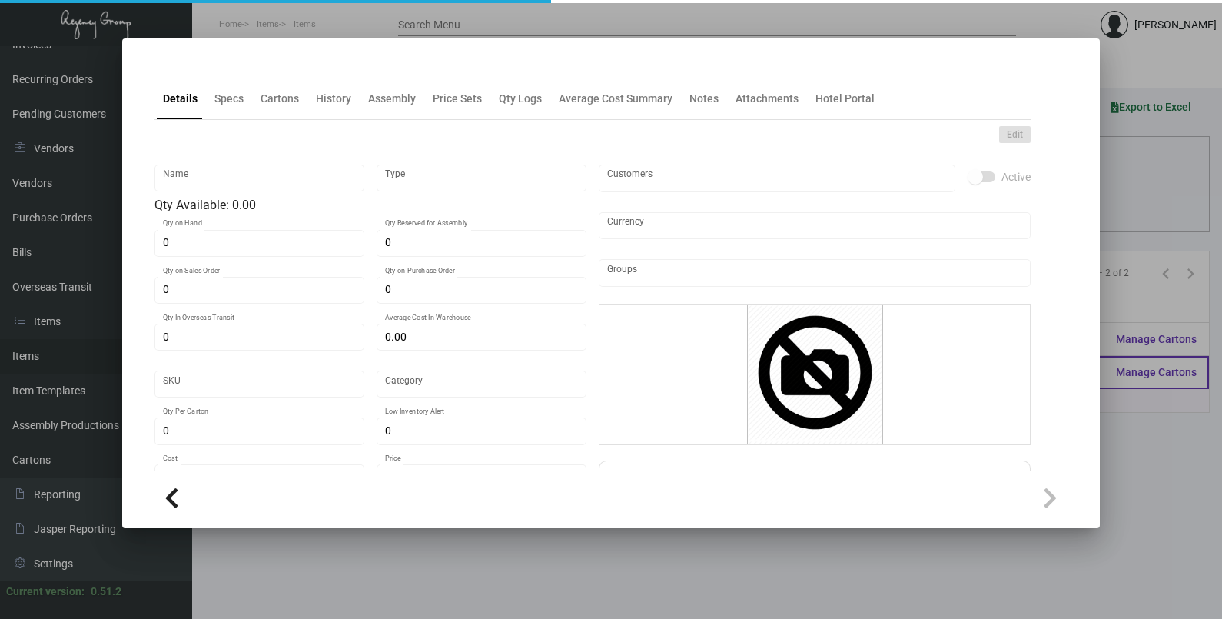
type input "Key Holder - Black"
type input "Inventory"
type input "10,000"
type input "$ 0.17873"
type input "LIDC-Key Holder-46"
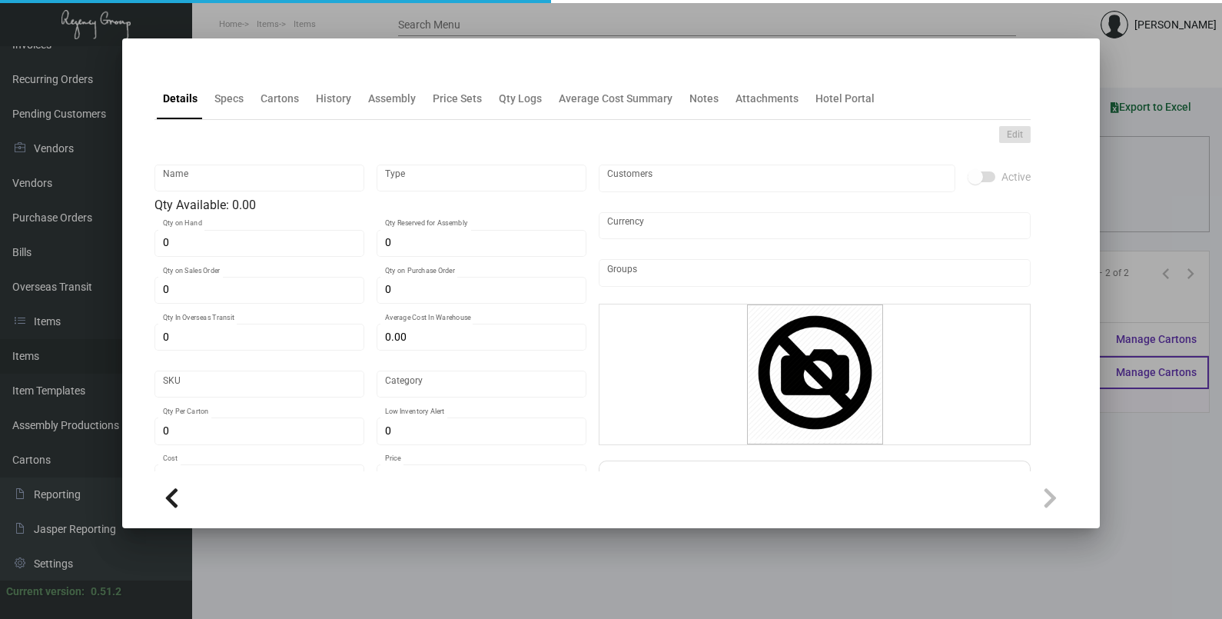
type input "Standard"
type input "4,500"
type input "$ 0.12838"
type input "$ 0.305"
checkbox input "true"
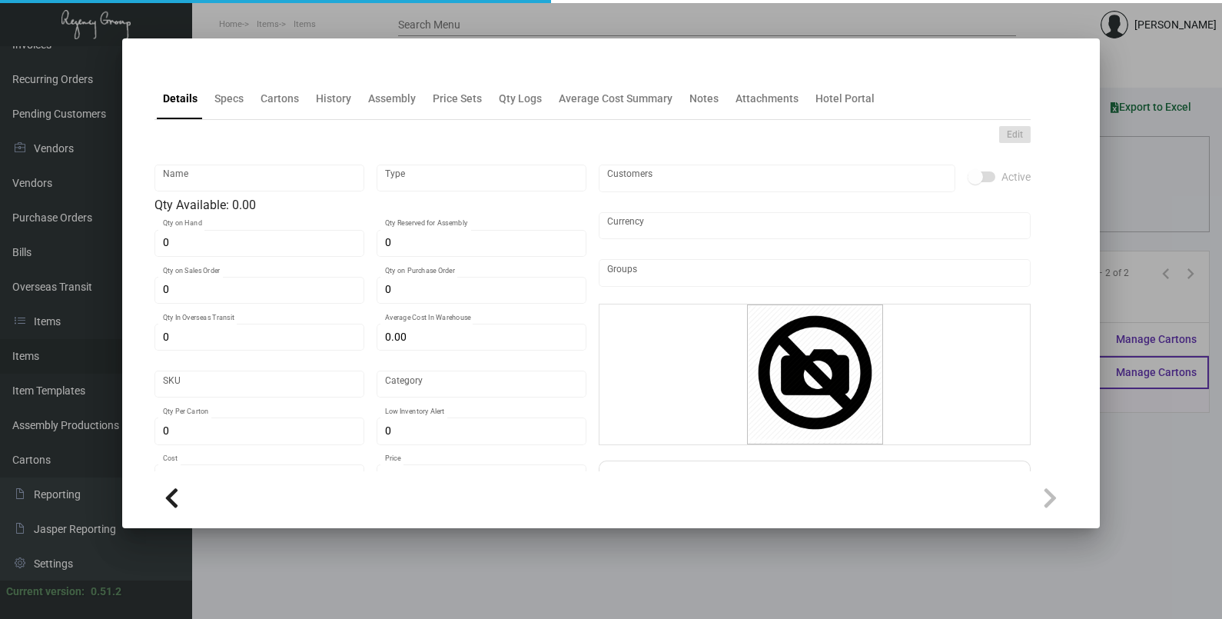
checkbox input "true"
type input "United States Dollar $"
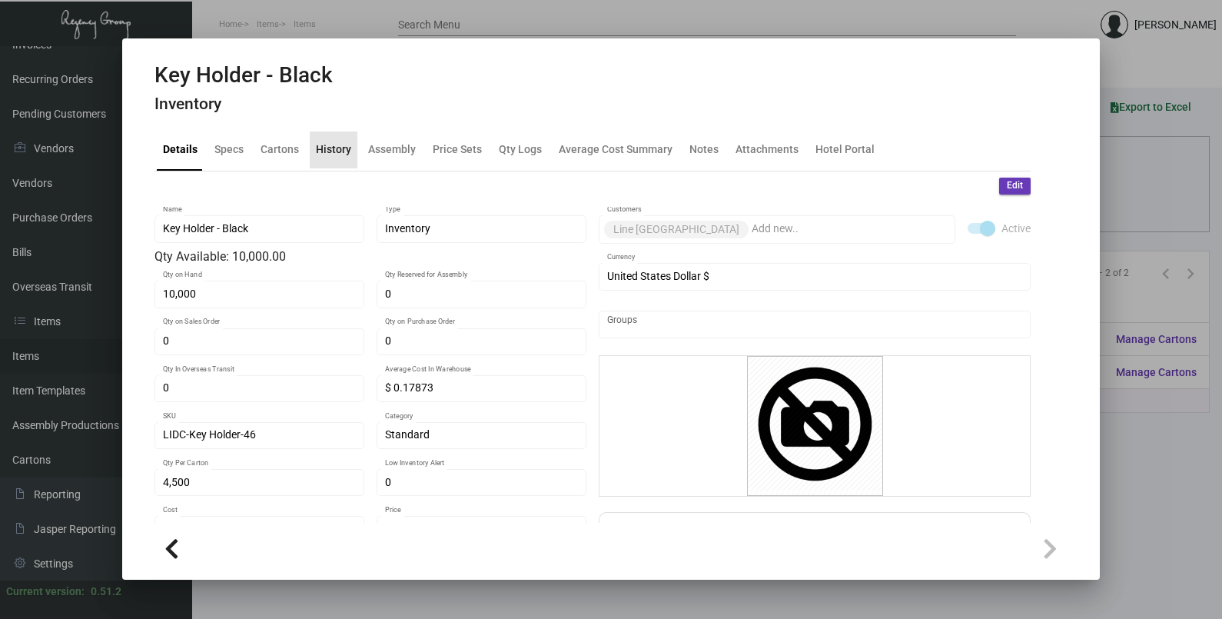
click at [327, 155] on div "History" at bounding box center [333, 149] width 35 height 16
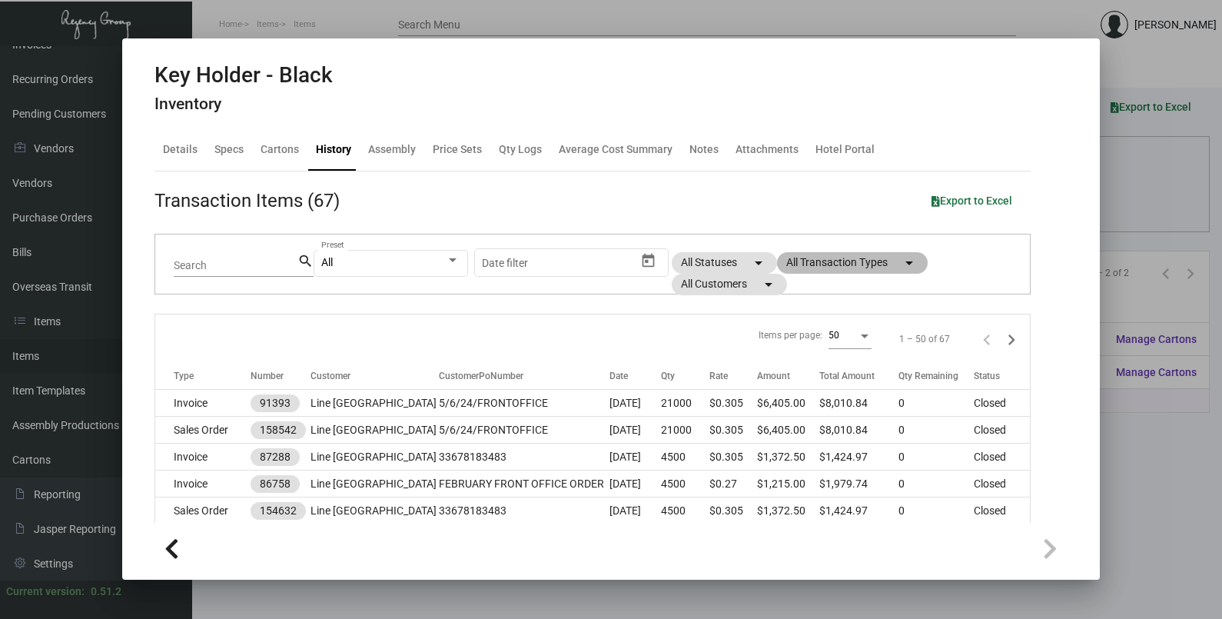
click at [852, 261] on mat-chip "All Transaction Types arrow_drop_down" at bounding box center [852, 263] width 151 height 22
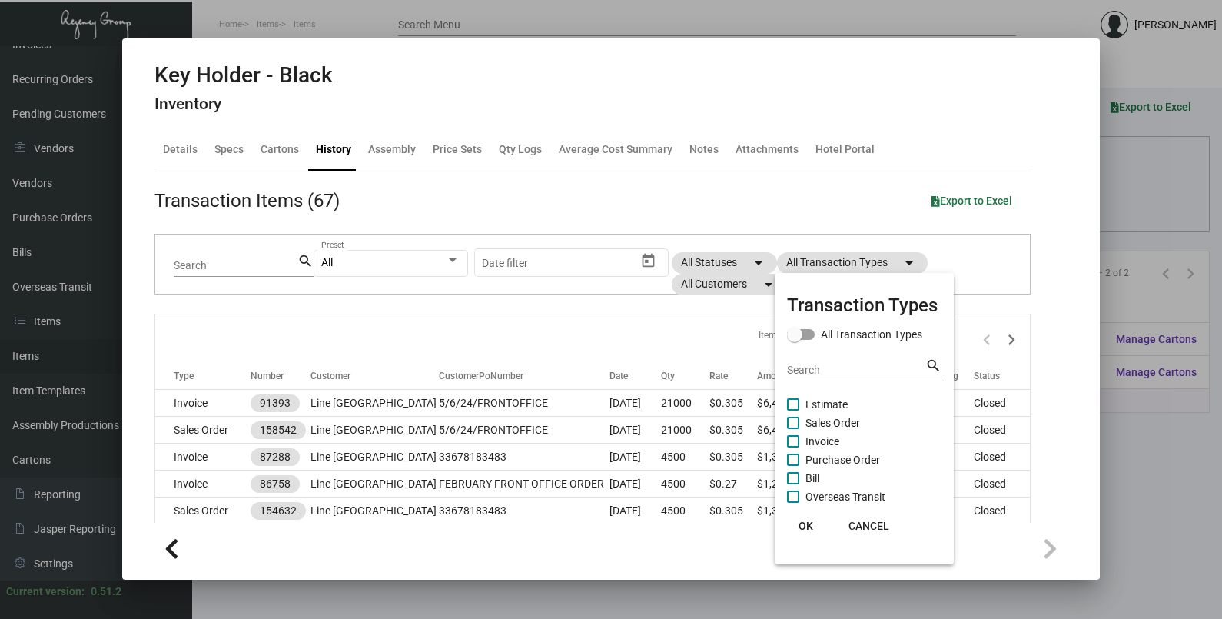
click at [850, 457] on span "Purchase Order" at bounding box center [843, 459] width 75 height 18
click at [793, 466] on input "Purchase Order" at bounding box center [792, 466] width 1 height 1
checkbox input "true"
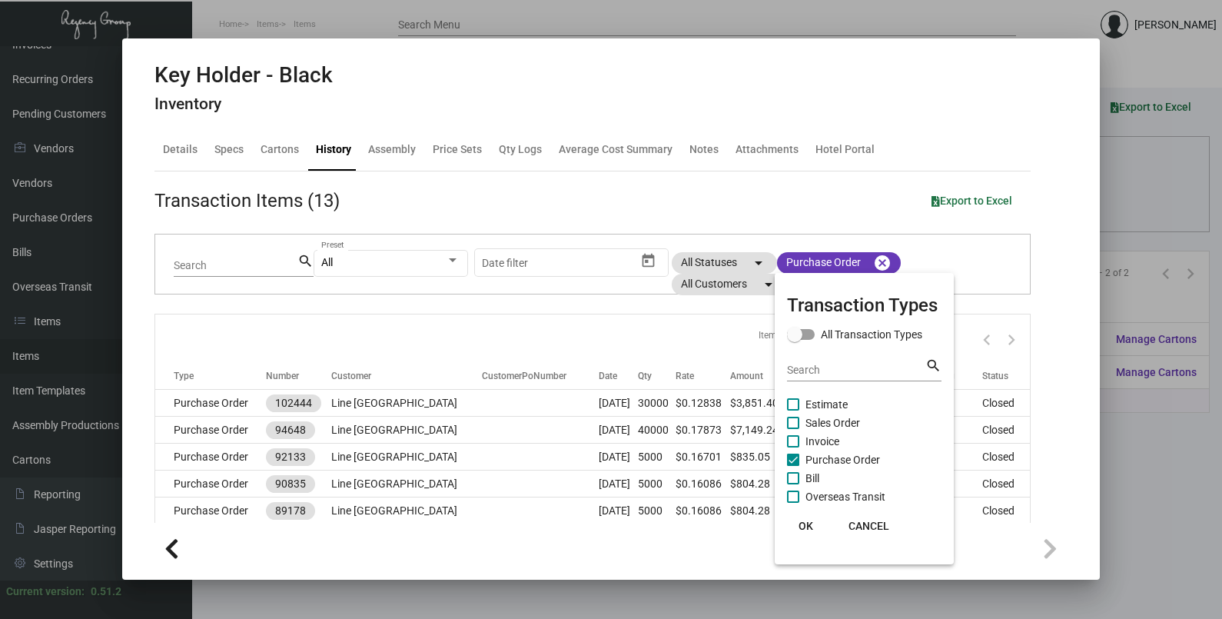
click at [806, 520] on span "OK" at bounding box center [806, 526] width 15 height 12
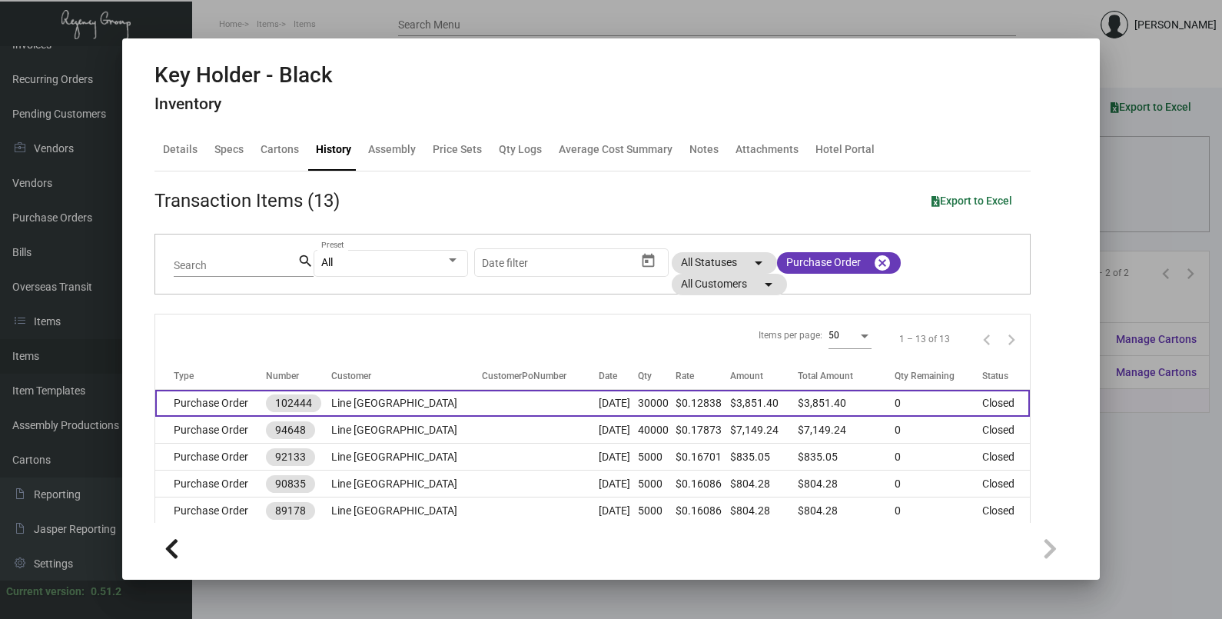
click at [482, 410] on td at bounding box center [540, 403] width 117 height 27
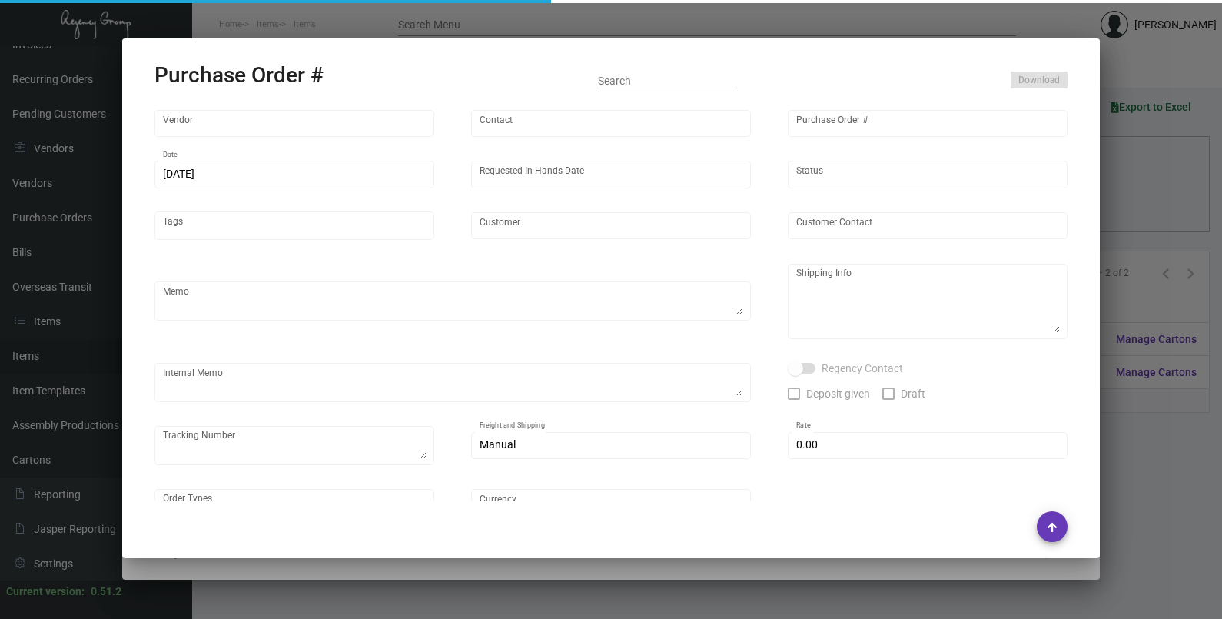
type input "[PERSON_NAME] Envelope Company"
type input "[PERSON_NAME]"
type input "102444"
type input "[DATE]"
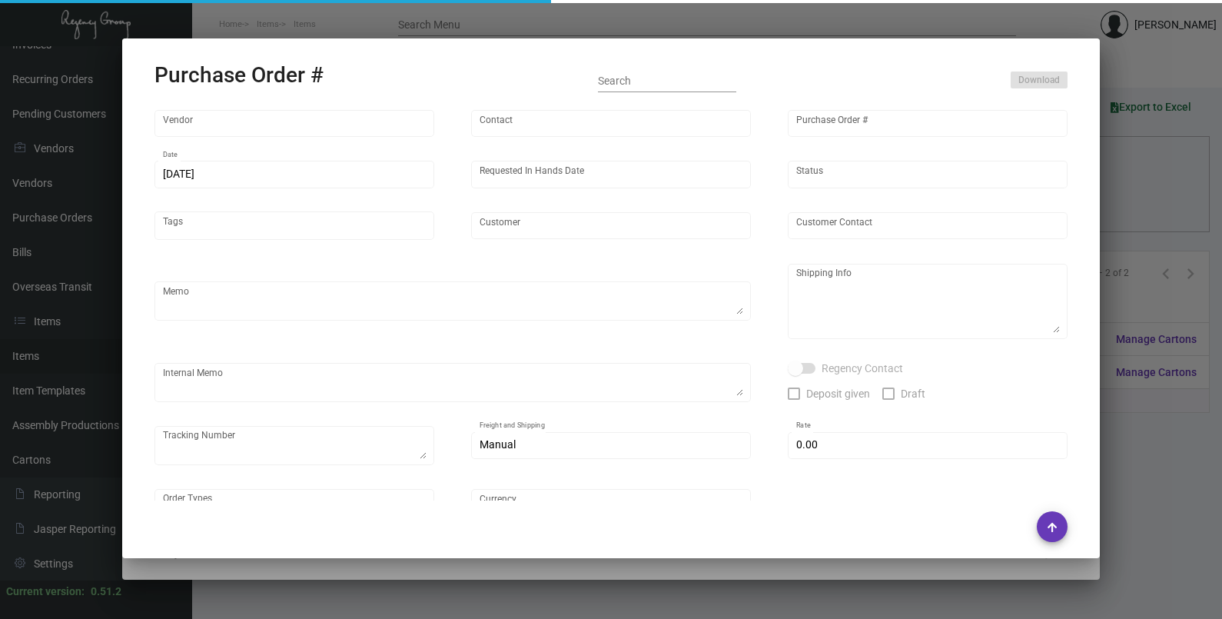
type input "Line [GEOGRAPHIC_DATA]"
type textarea "PLEASE SEND PDF PROOFS TO OUR ART TEAM ; [EMAIL_ADDRESS][DOMAIN_NAME] WITH ME I…"
type textarea "Regency Group NJ - [PERSON_NAME] [STREET_ADDRESS]"
type textarea "12.1 - Proofs sent over; APPROVED. 12.6 - Vendor noted that paper has arrived a…"
checkbox input "true"
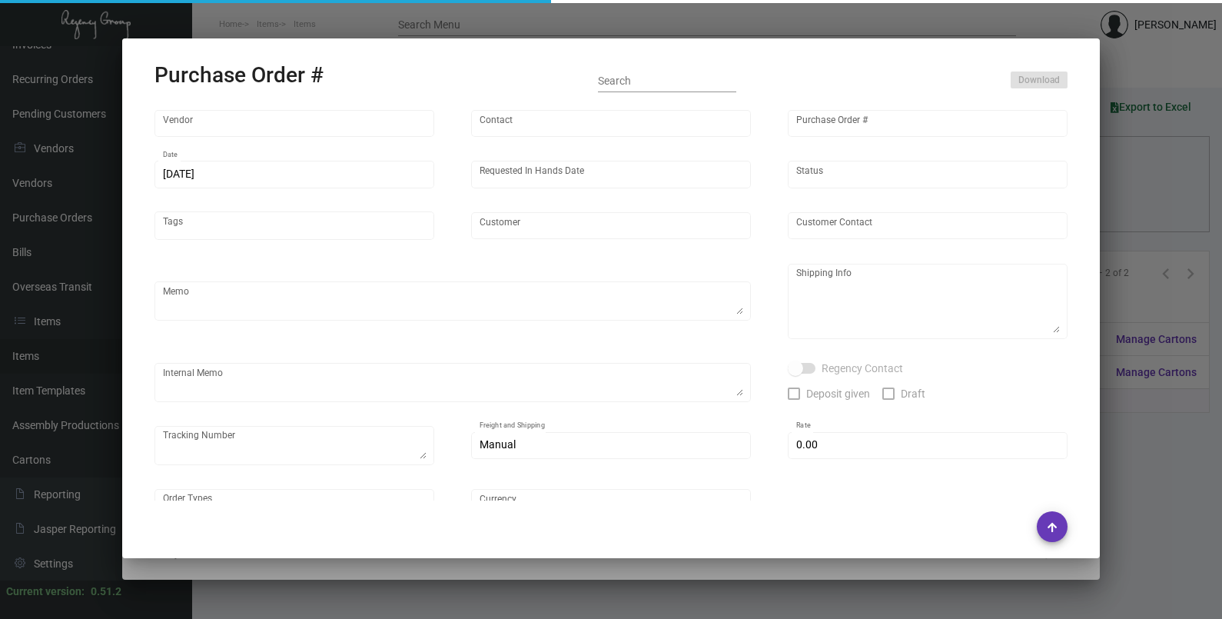
type input "$ 0.00"
type input "United States Dollar $"
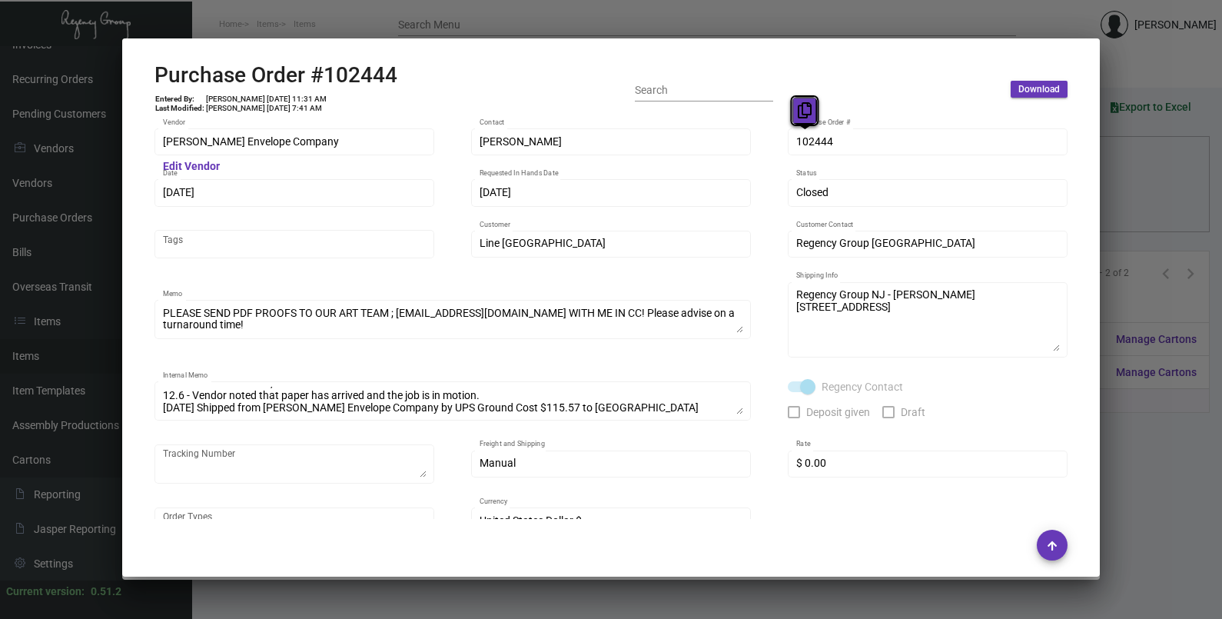
drag, startPoint x: 811, startPoint y: 143, endPoint x: 803, endPoint y: 118, distance: 26.5
click at [803, 118] on icon at bounding box center [805, 110] width 14 height 16
drag, startPoint x: 185, startPoint y: 188, endPoint x: 207, endPoint y: 151, distance: 43.4
click at [188, 161] on icon at bounding box center [192, 162] width 14 height 16
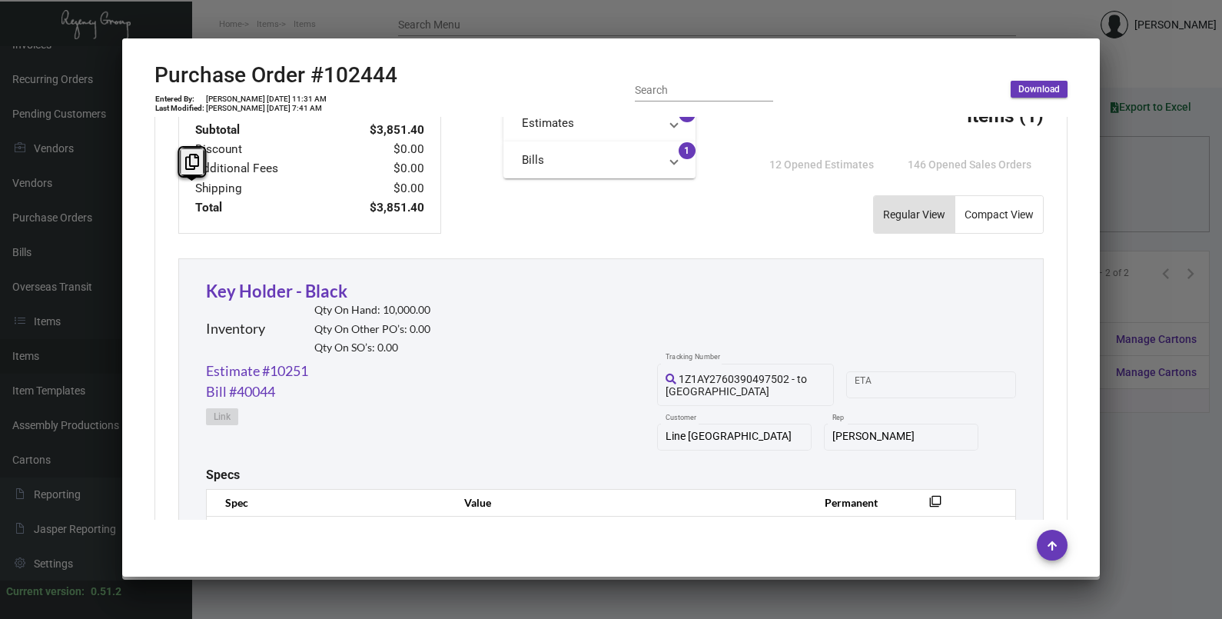
scroll to position [865, 0]
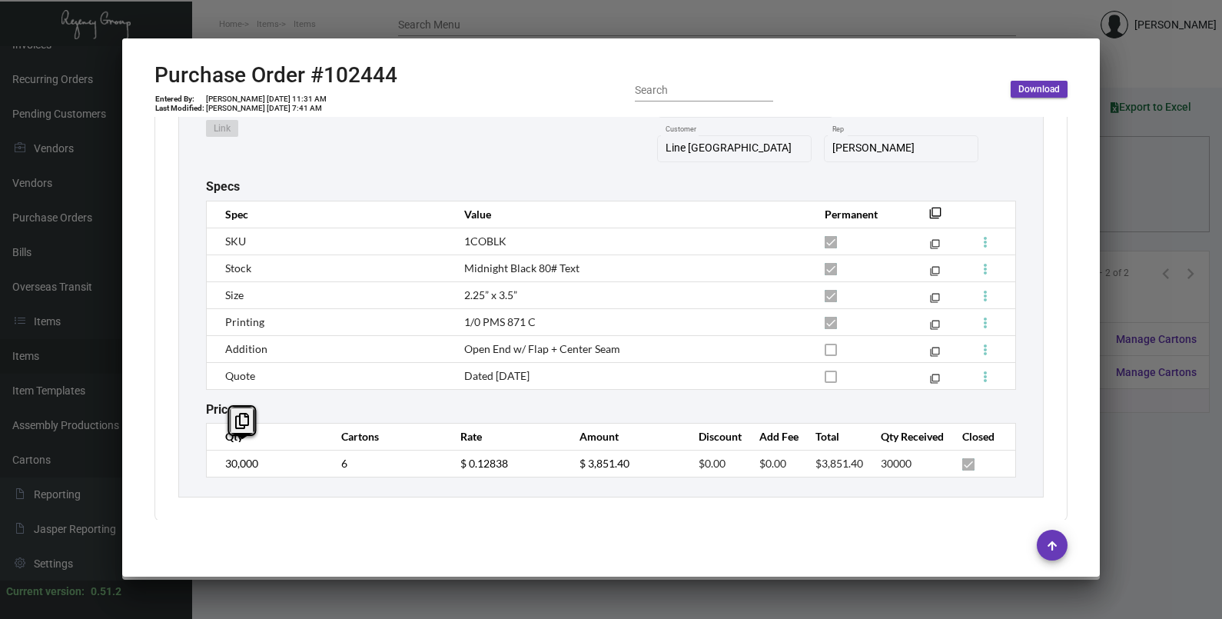
click at [216, 451] on td "30,000" at bounding box center [266, 463] width 119 height 27
click at [445, 457] on td "$ 0.12838" at bounding box center [504, 463] width 119 height 27
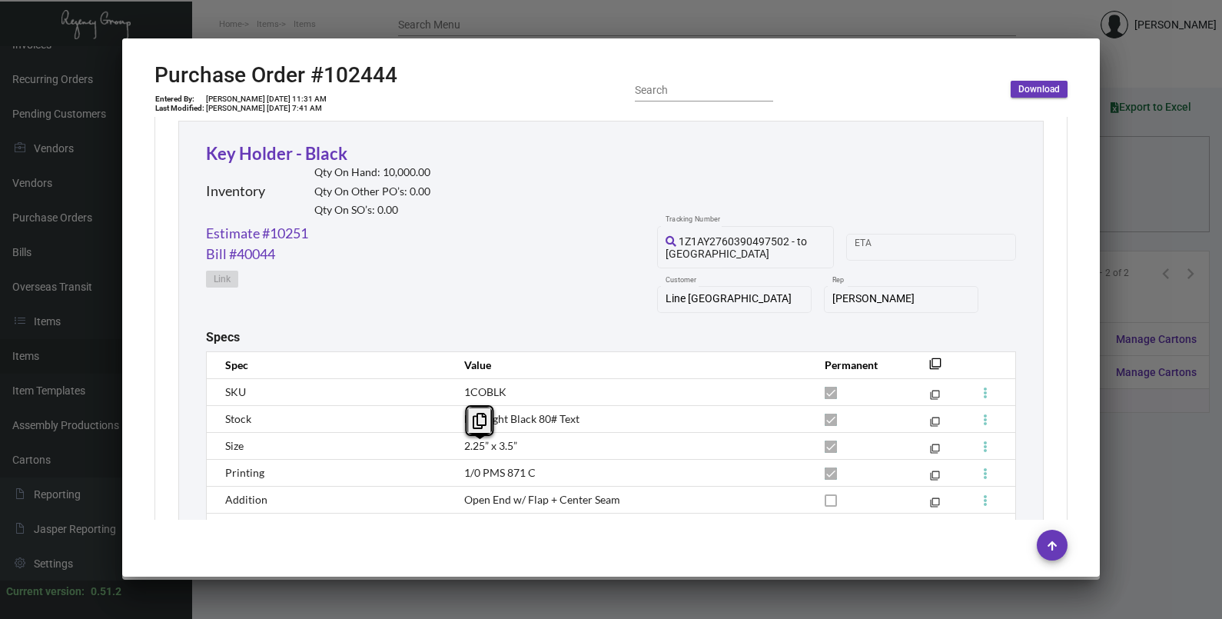
scroll to position [672, 0]
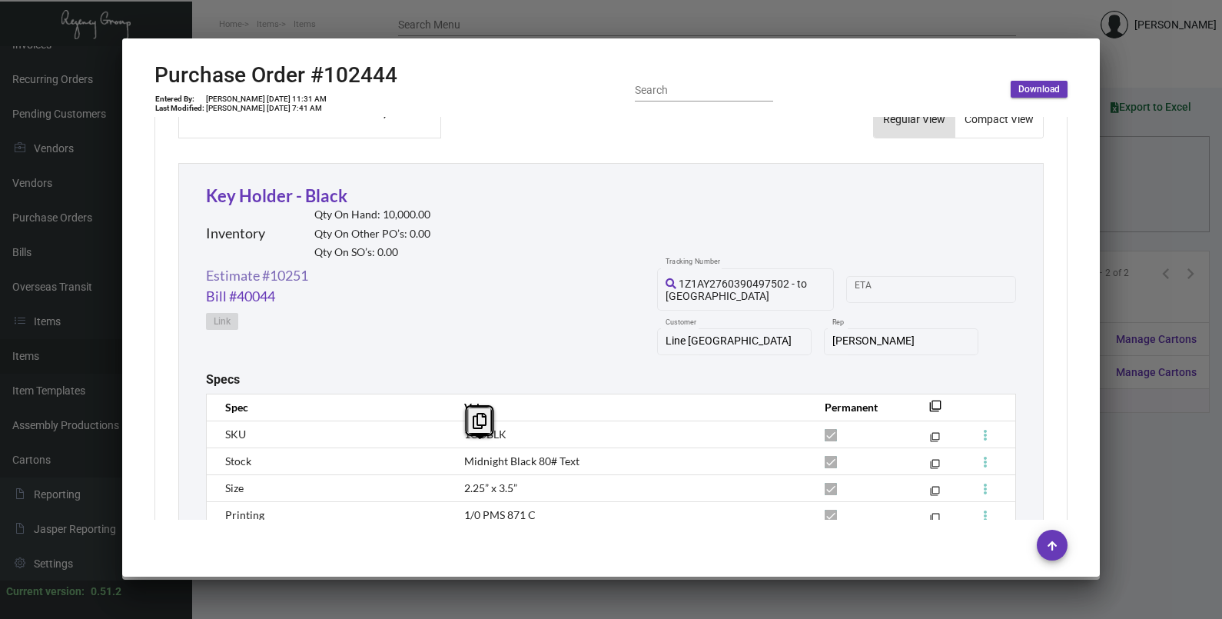
click at [260, 278] on link "Estimate #10251" at bounding box center [257, 275] width 102 height 21
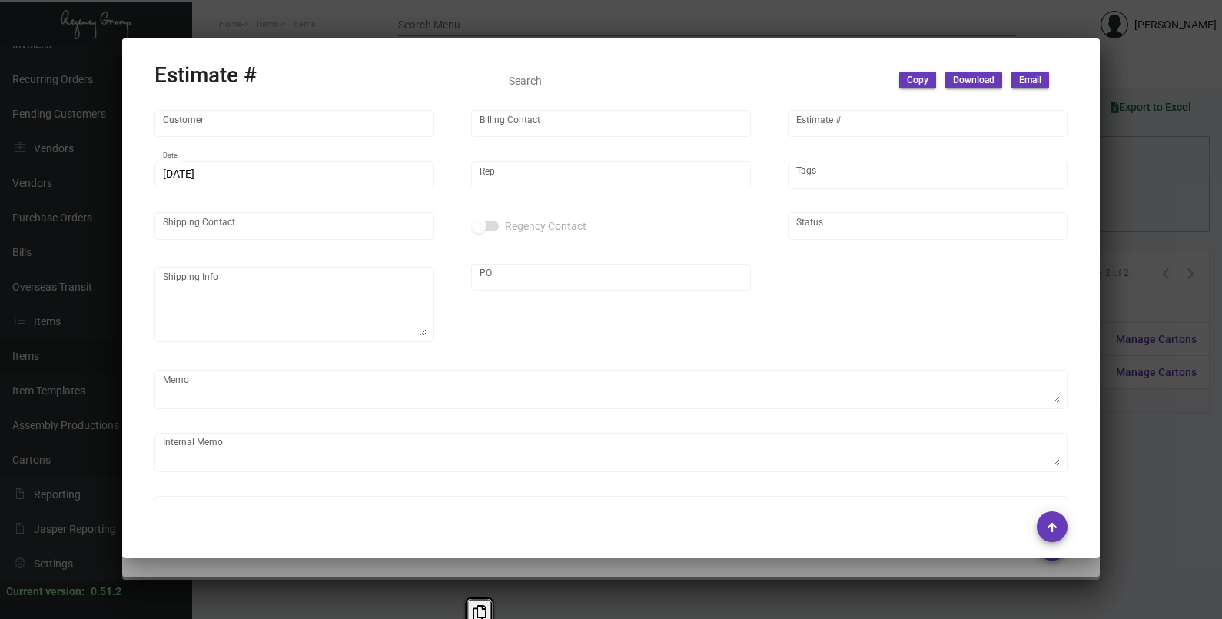
type input "Line [GEOGRAPHIC_DATA]"
type input "[PERSON_NAME]"
type input "10251"
type input "[DATE]"
type input "[PERSON_NAME]"
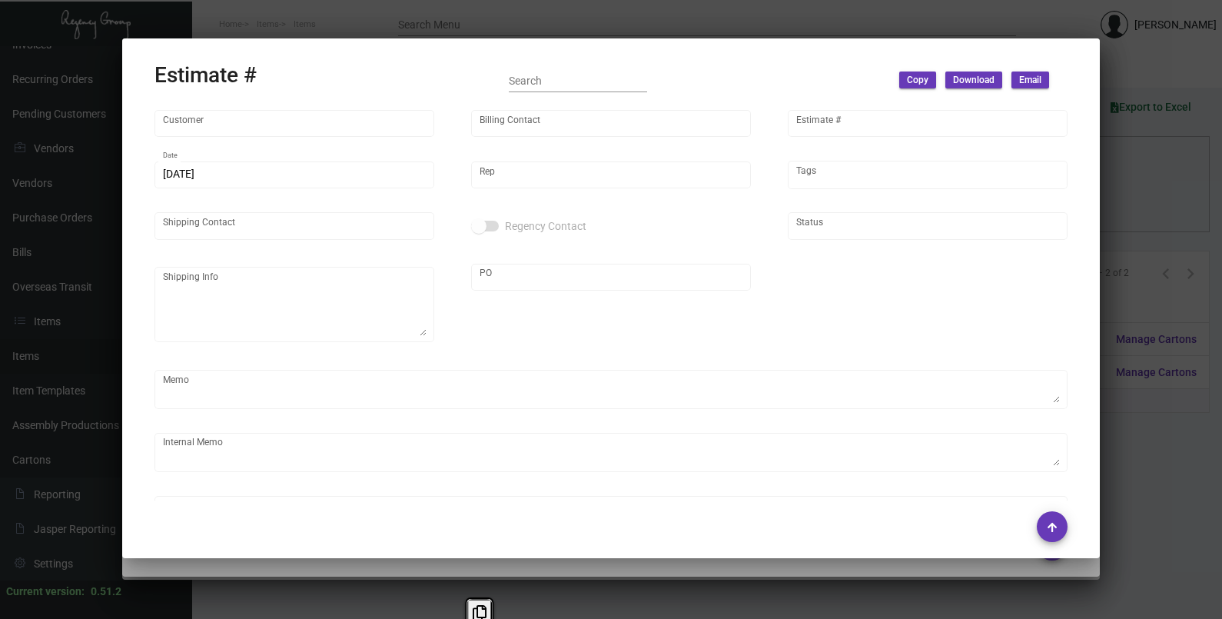
type input "[PERSON_NAME]"
type input "United States Dollar $"
type input "$ 0.00"
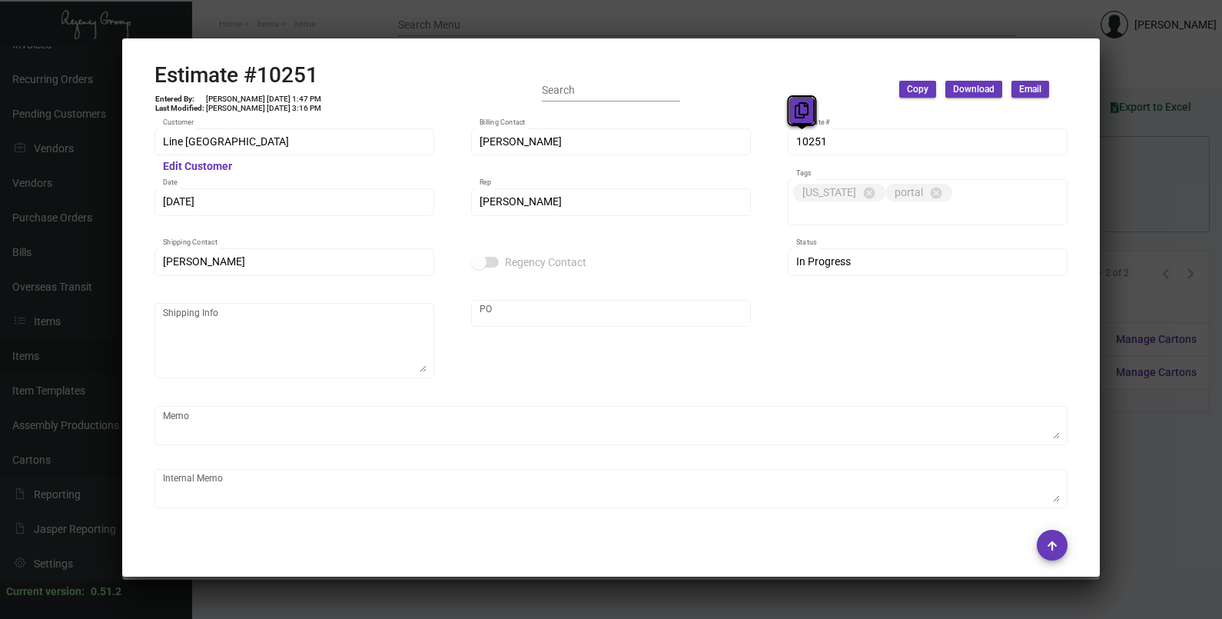
drag, startPoint x: 802, startPoint y: 142, endPoint x: 803, endPoint y: 106, distance: 36.1
click at [803, 108] on icon at bounding box center [802, 110] width 14 height 16
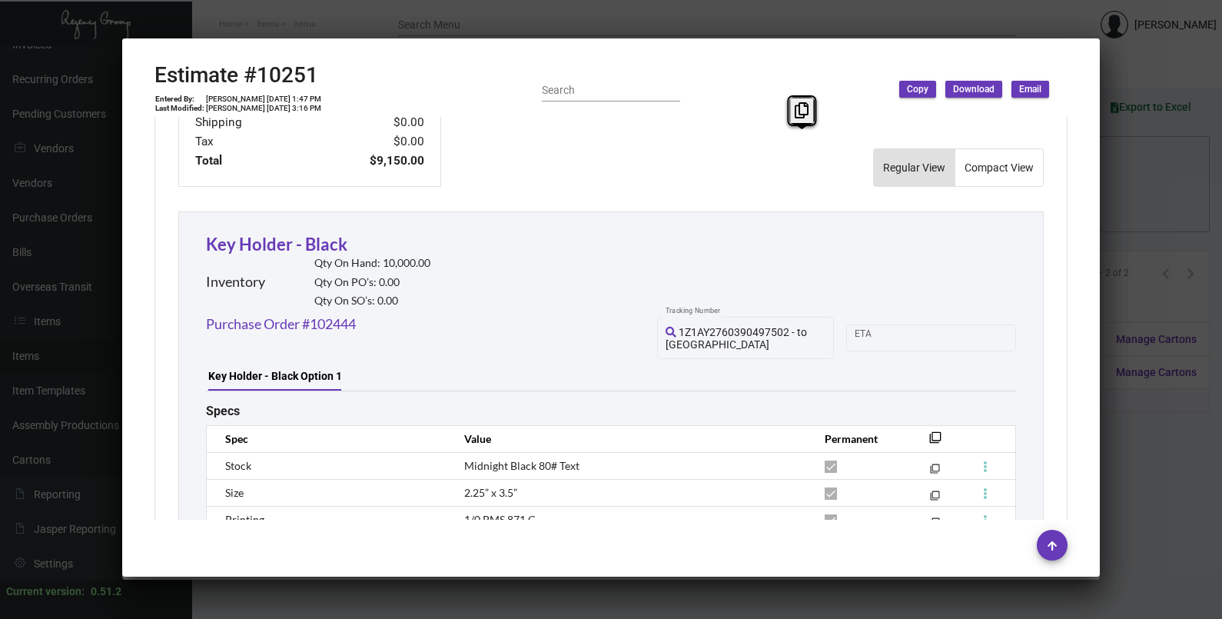
scroll to position [925, 0]
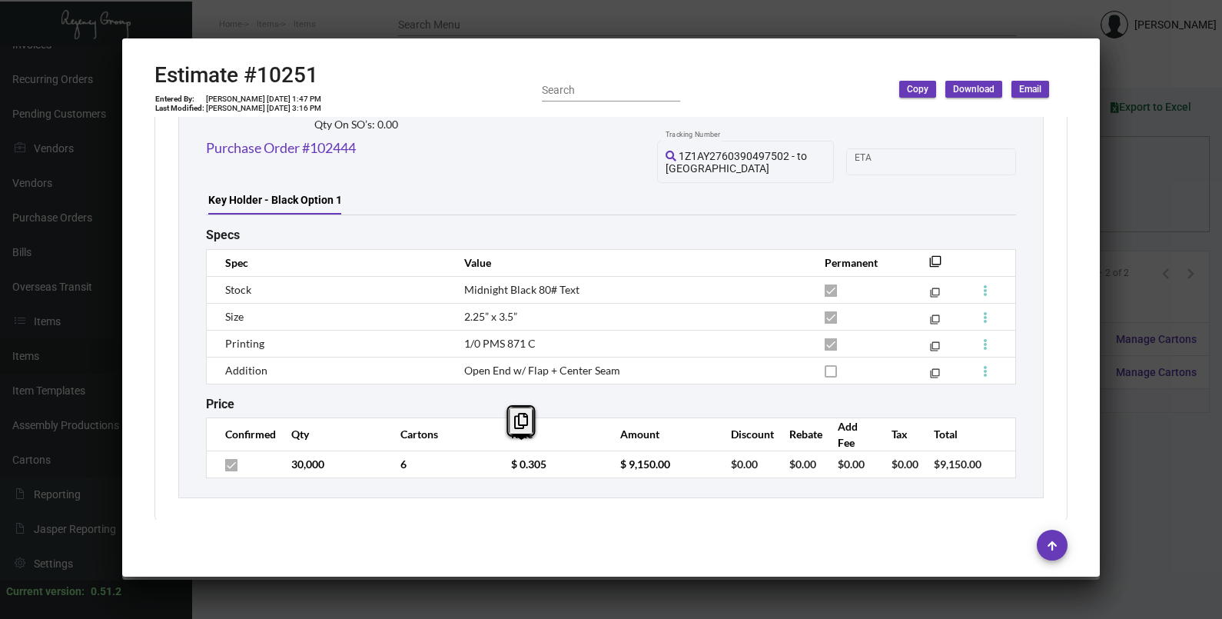
click at [484, 453] on tr "30,000 6 $ 0.305 $ 9,150.00 $0.00 $0.00 $0.00 $0.00 $9,150.00" at bounding box center [611, 463] width 809 height 27
copy span "Open End w/ Flap + Center Seam"
drag, startPoint x: 615, startPoint y: 357, endPoint x: 452, endPoint y: 357, distance: 162.9
click at [452, 357] on td "Open End w/ Flap + Center Seam" at bounding box center [629, 370] width 360 height 27
copy span "1/0 PMS 871 C"
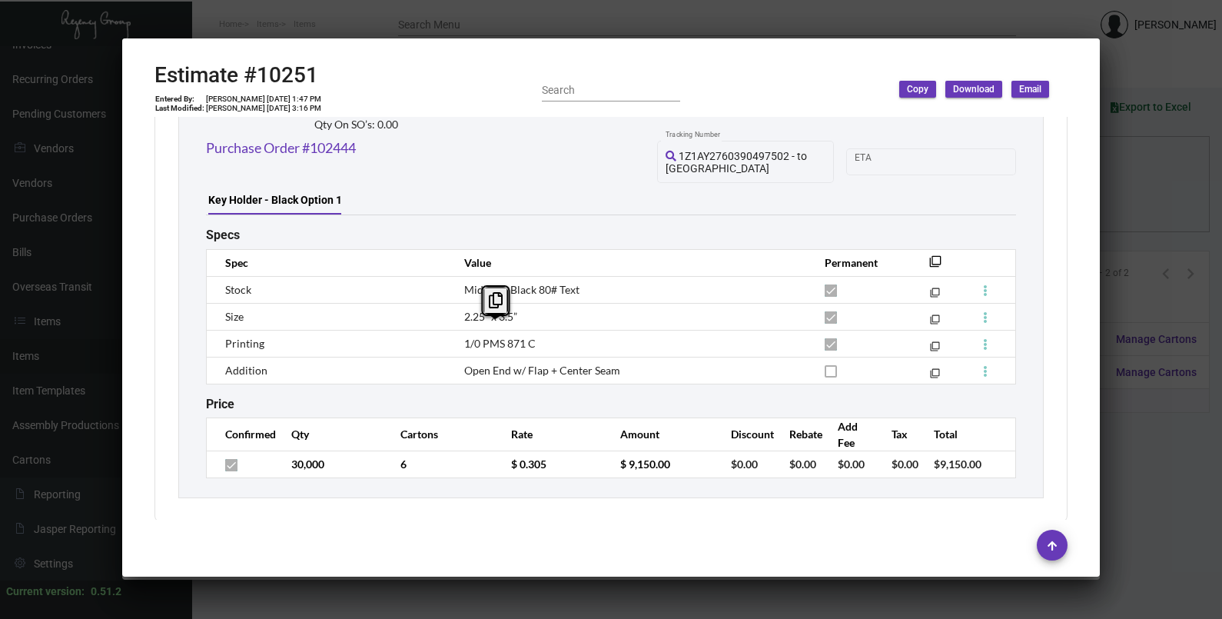
drag, startPoint x: 450, startPoint y: 333, endPoint x: 527, endPoint y: 334, distance: 77.6
click at [527, 334] on td "1/0 PMS 871 C" at bounding box center [629, 343] width 360 height 27
